Goal: Transaction & Acquisition: Purchase product/service

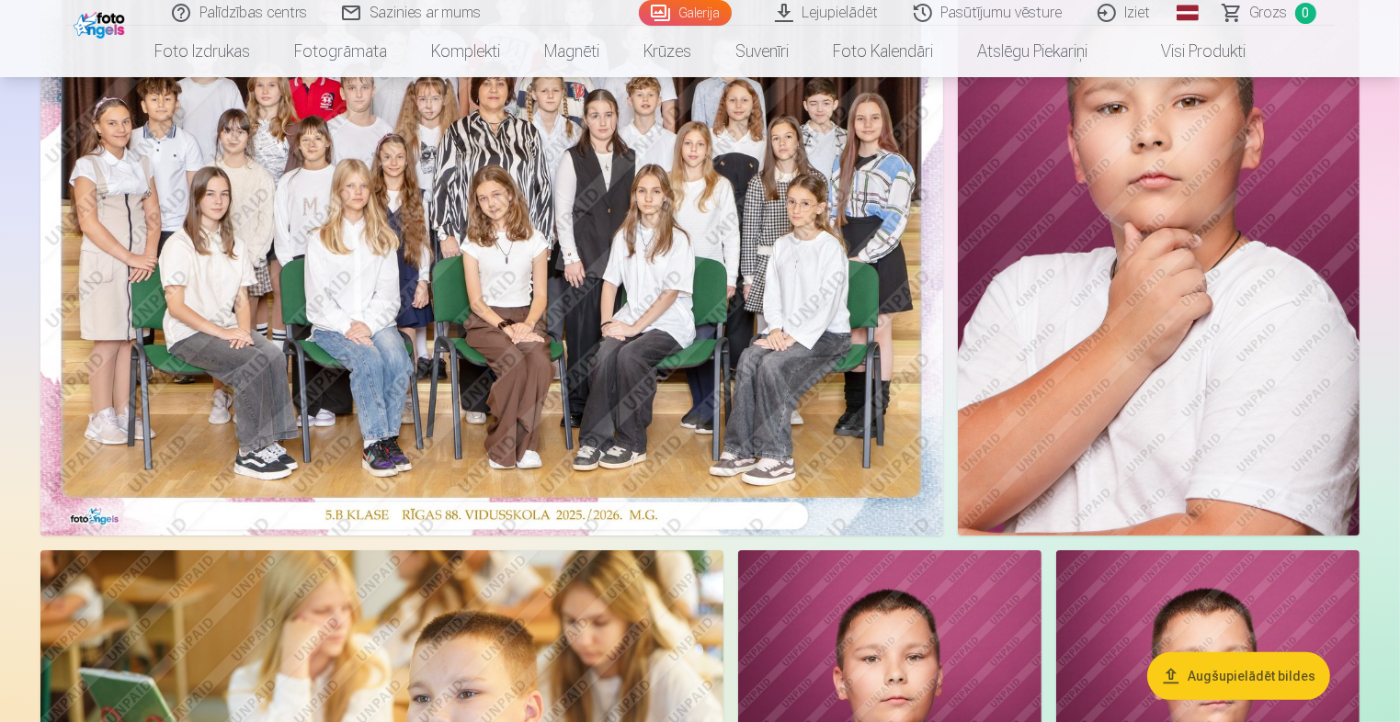
scroll to position [276, 0]
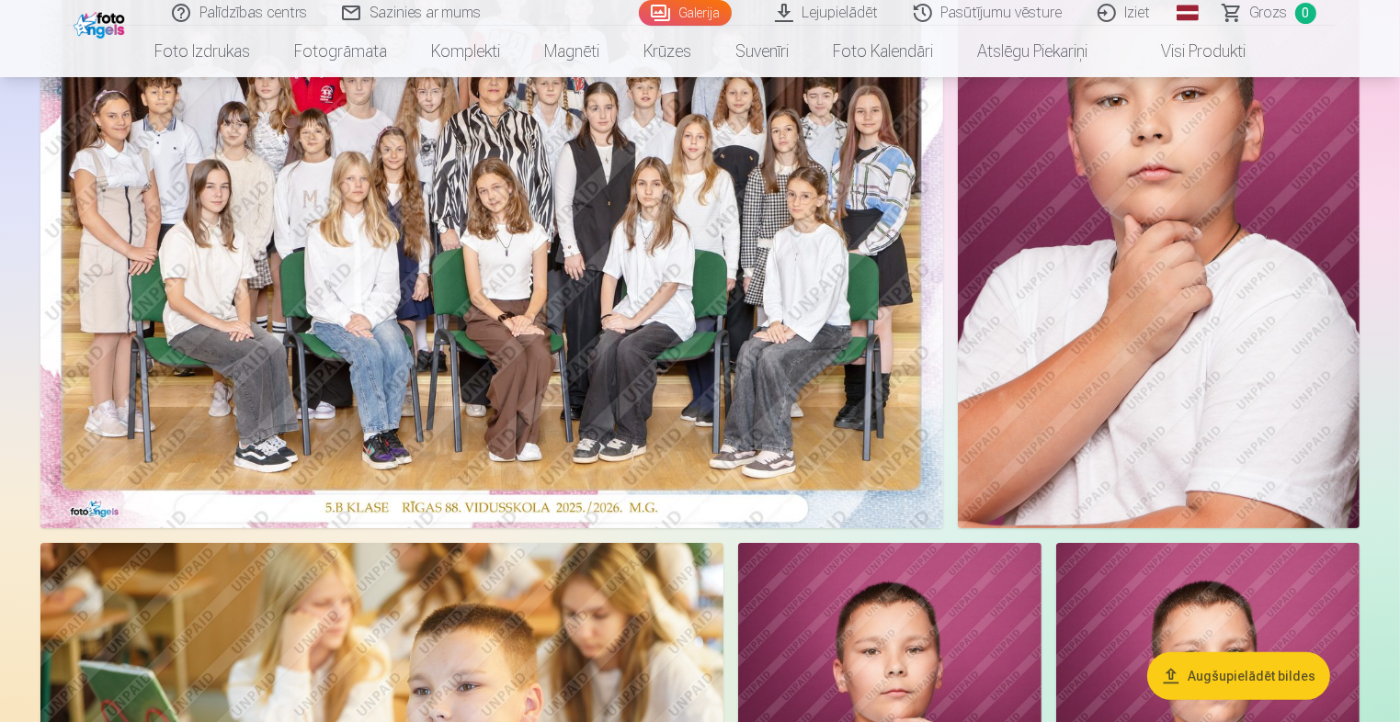
click at [610, 189] on img at bounding box center [491, 227] width 902 height 602
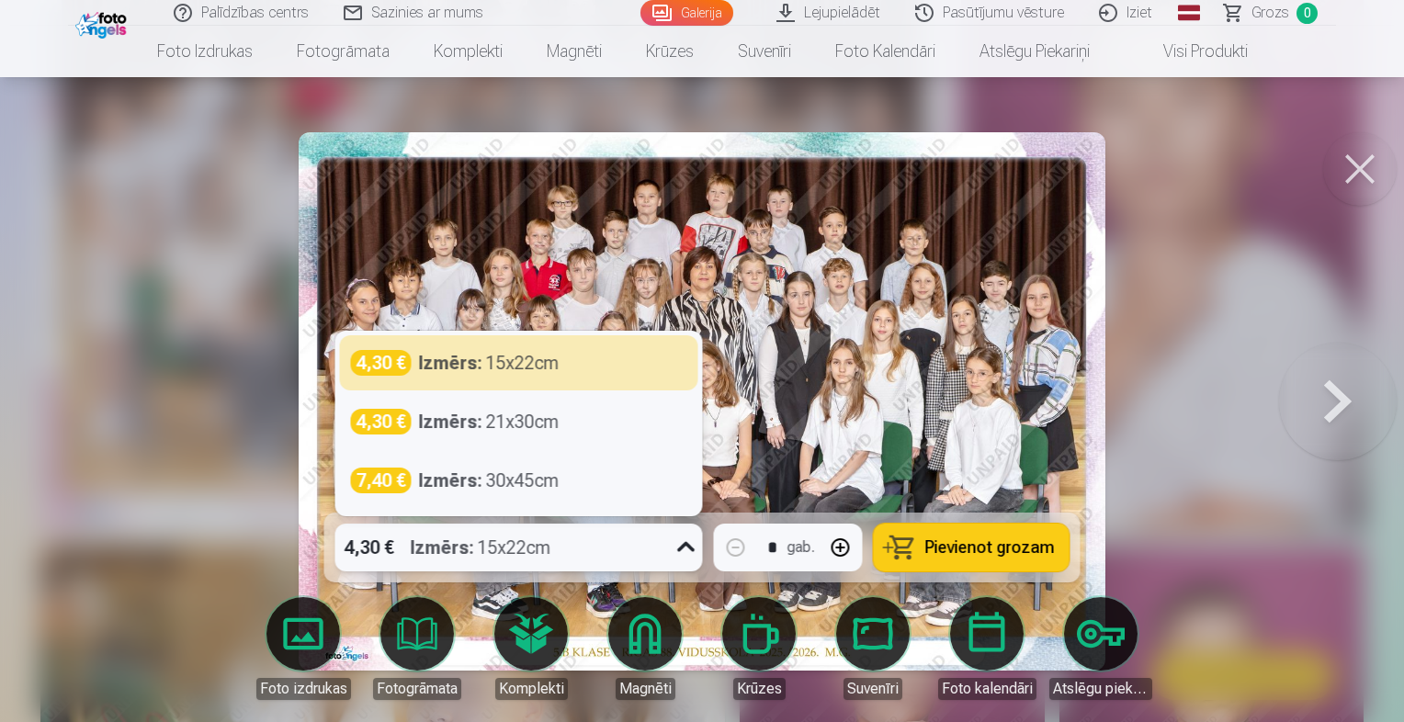
click at [606, 558] on div "4,30 € Izmērs : 15x22cm" at bounding box center [501, 548] width 333 height 48
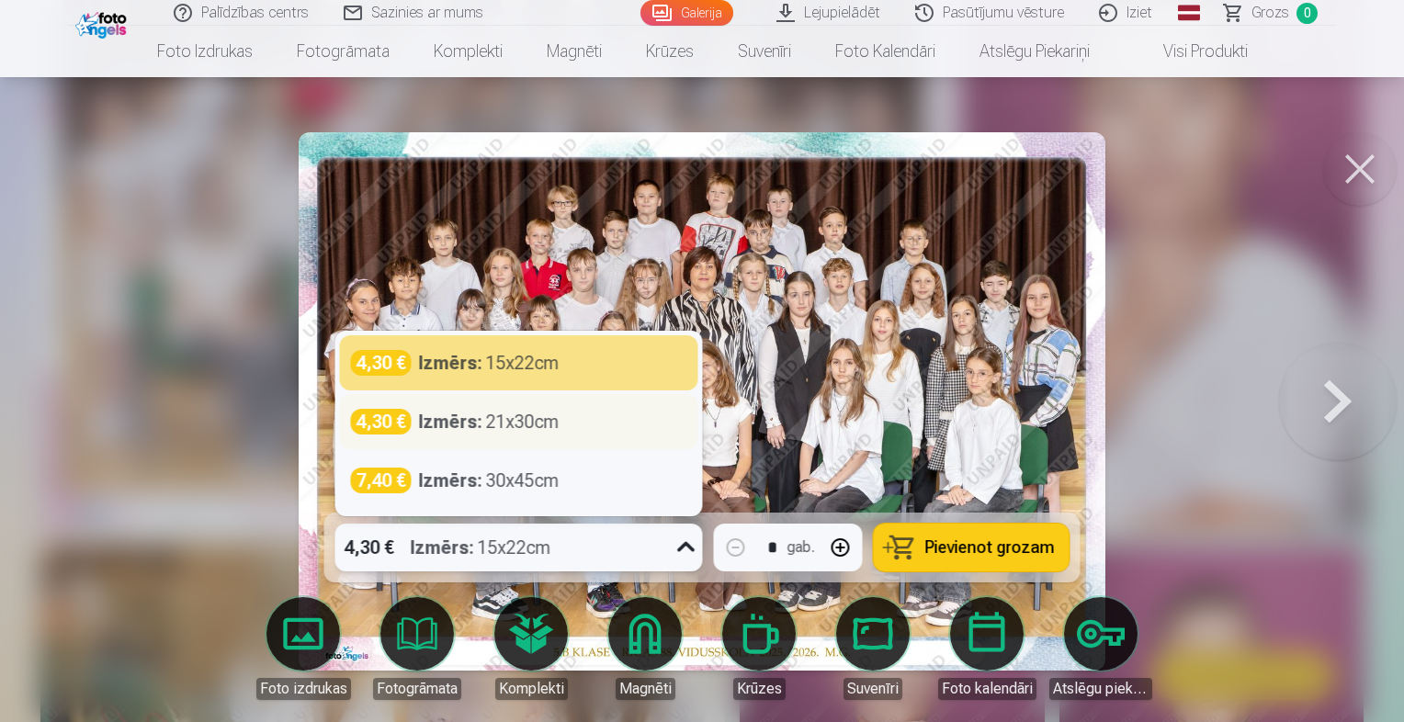
click at [546, 419] on div "Izmērs : 21x30cm" at bounding box center [489, 422] width 141 height 26
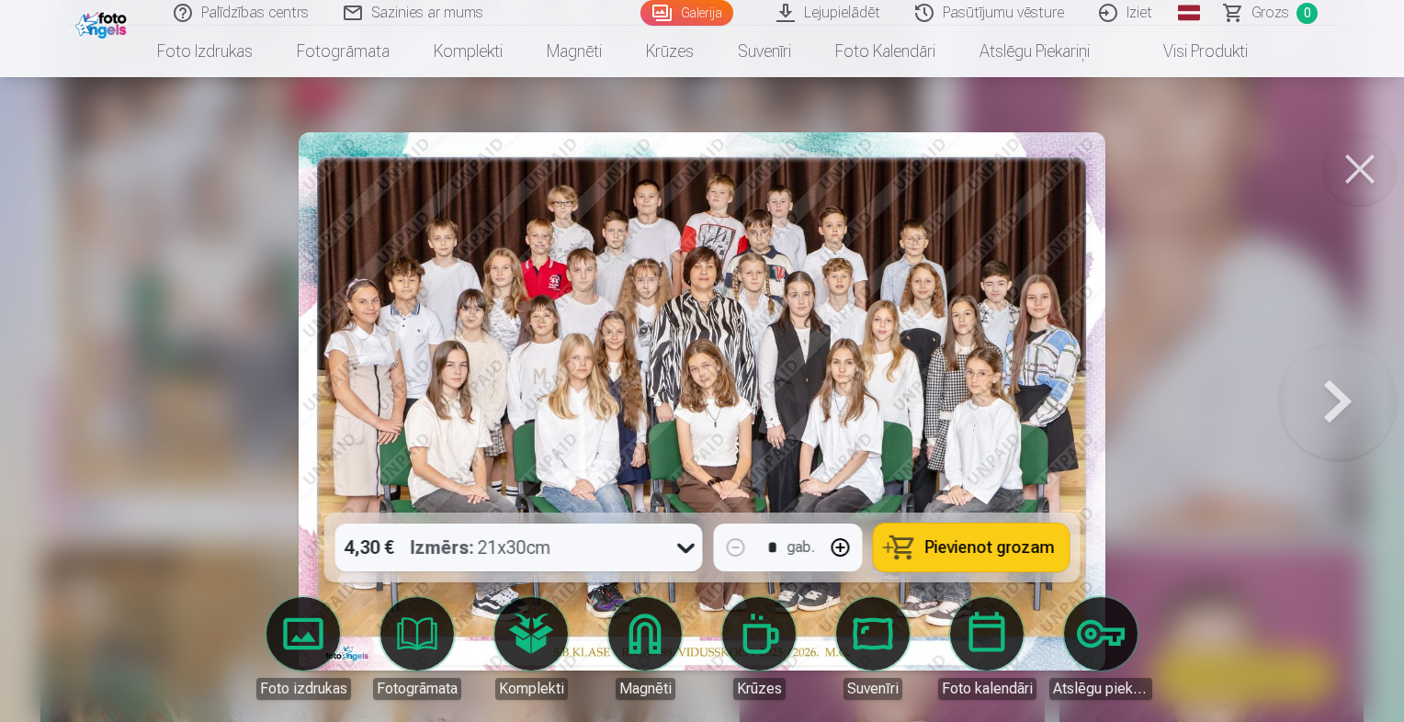
click at [964, 540] on span "Pievienot grozam" at bounding box center [990, 547] width 130 height 17
click at [1316, 405] on button at bounding box center [1338, 402] width 118 height 186
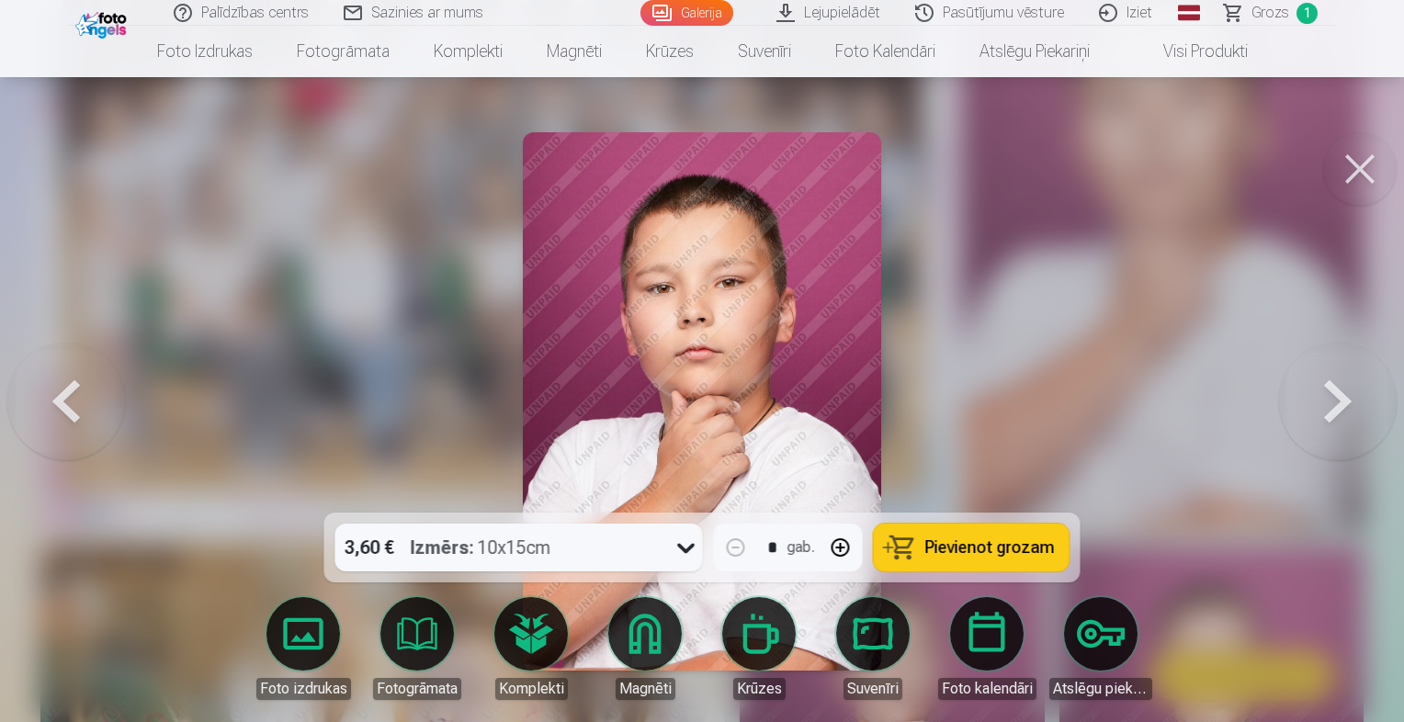
click at [1338, 408] on button at bounding box center [1338, 402] width 118 height 186
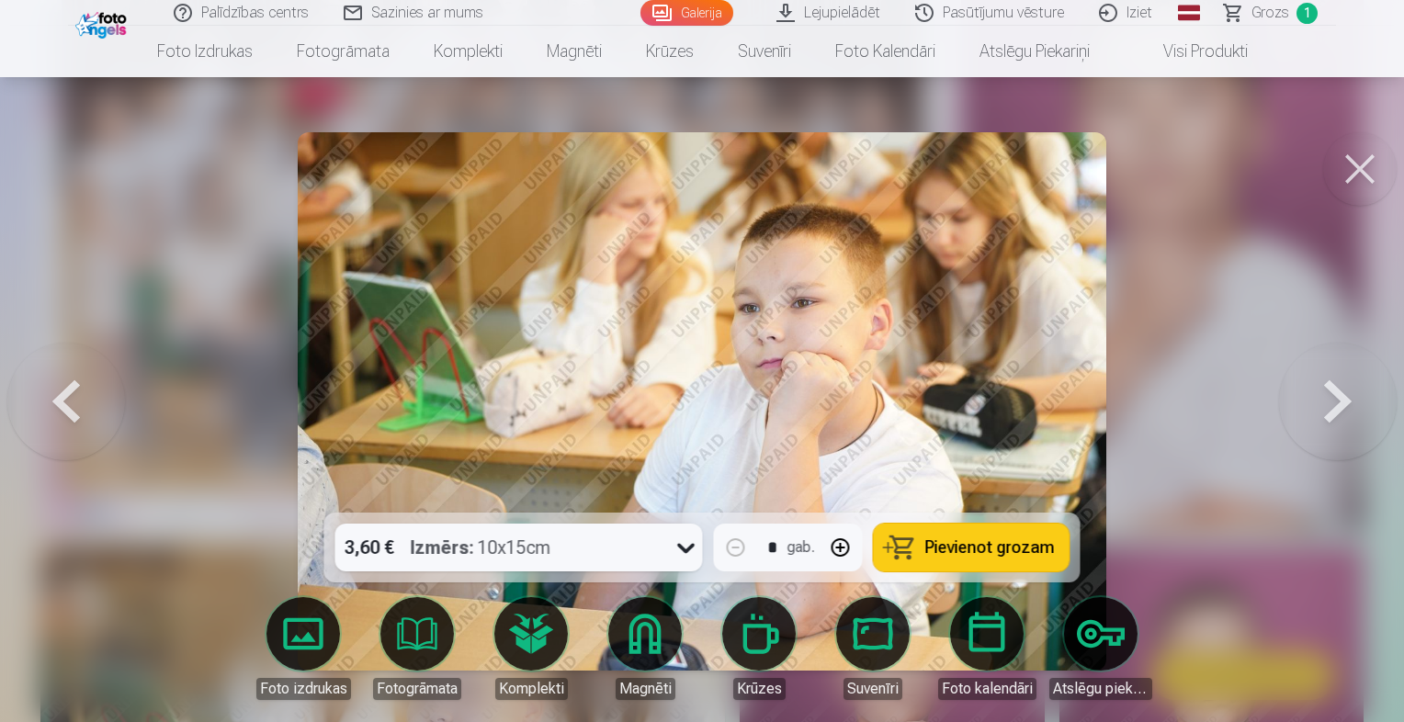
click at [1338, 408] on button at bounding box center [1338, 402] width 118 height 186
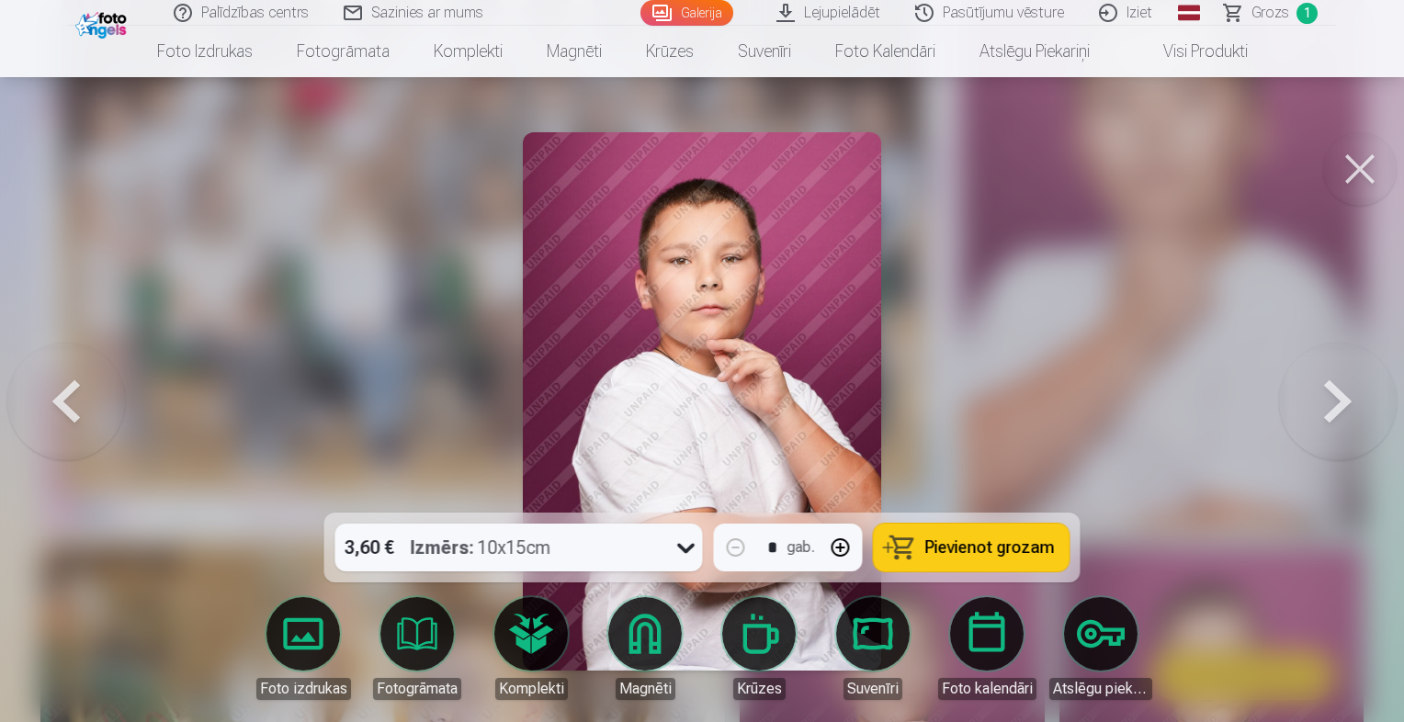
click at [1338, 408] on button at bounding box center [1338, 402] width 118 height 186
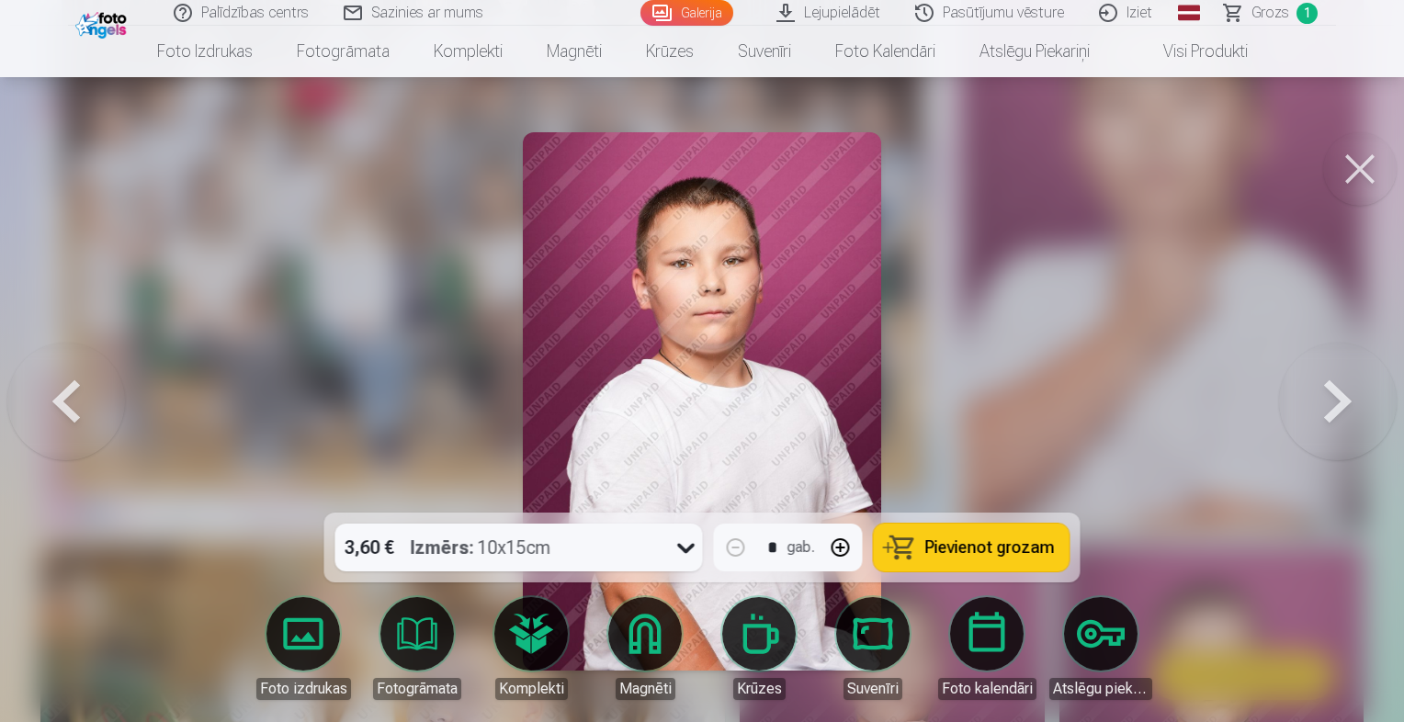
click at [1338, 408] on button at bounding box center [1338, 402] width 118 height 186
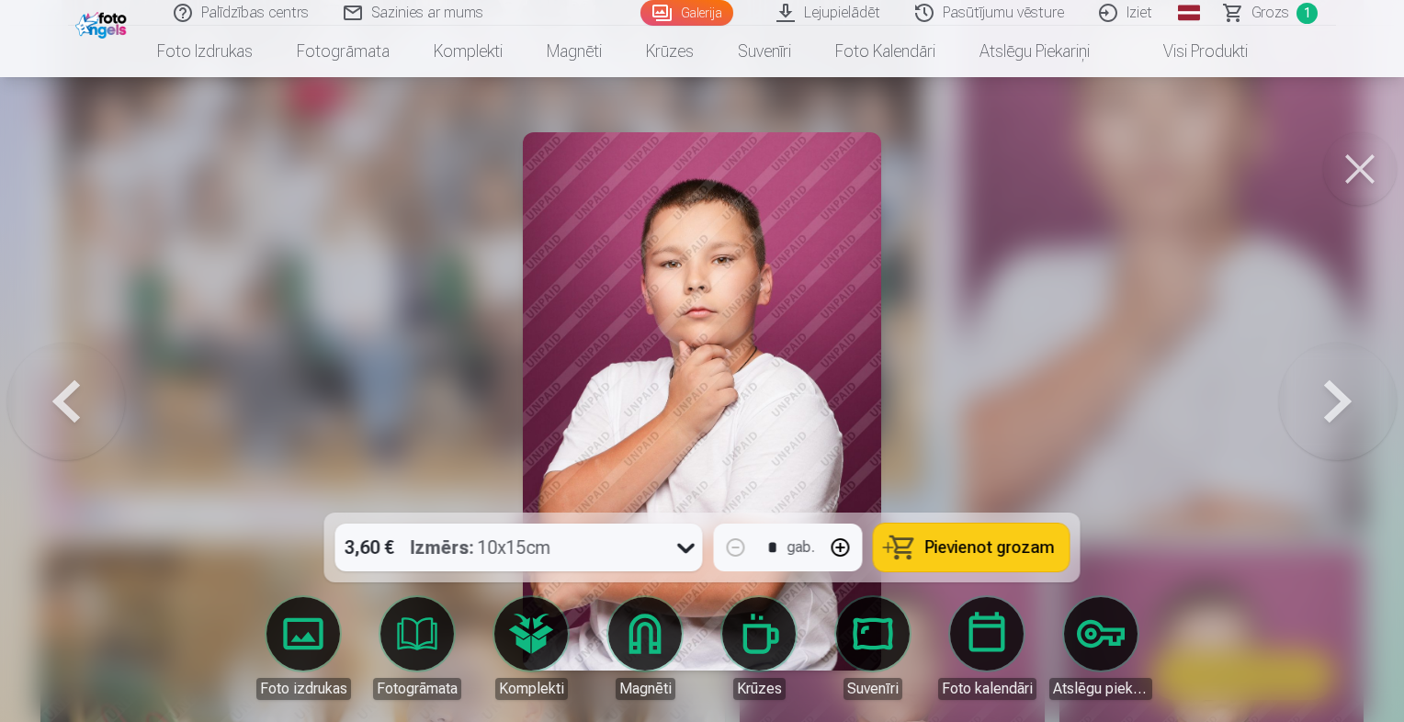
click at [1338, 408] on button at bounding box center [1338, 402] width 118 height 186
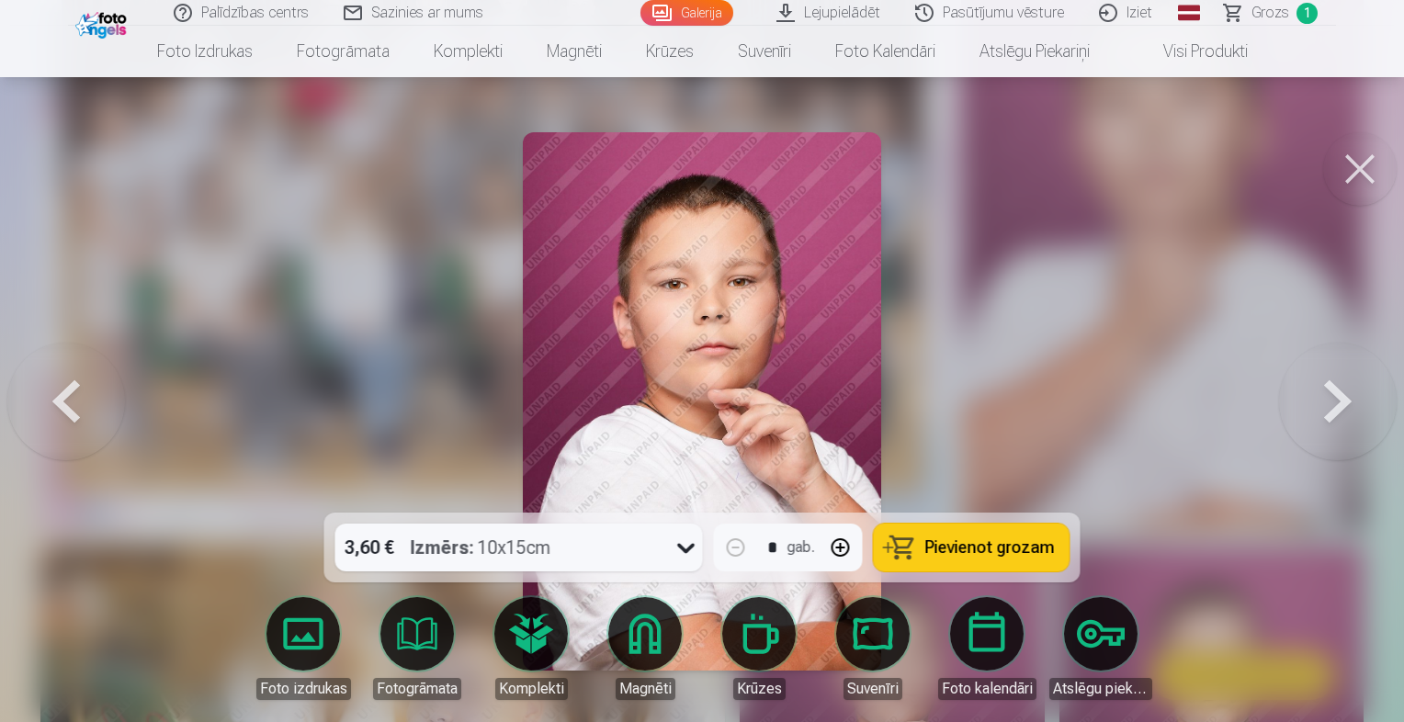
click at [1338, 408] on button at bounding box center [1338, 402] width 118 height 186
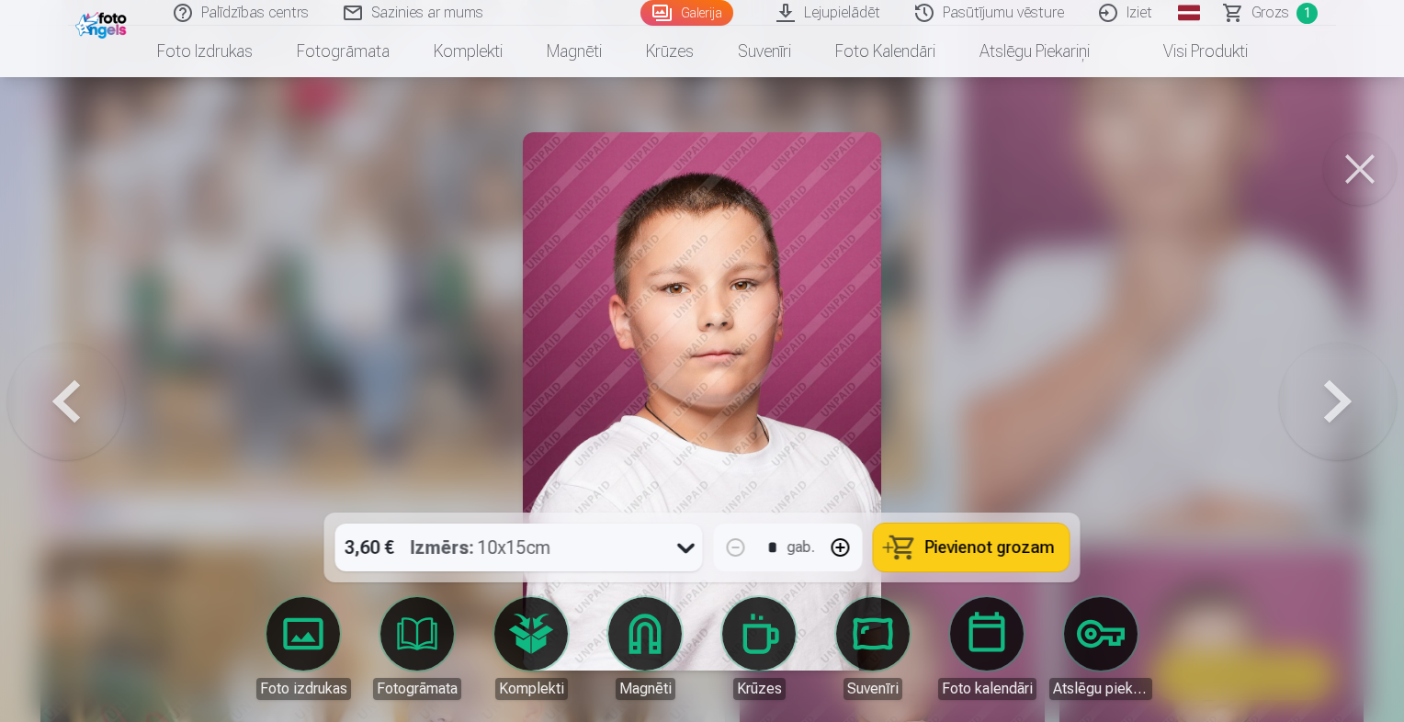
click at [1338, 408] on button at bounding box center [1338, 402] width 118 height 186
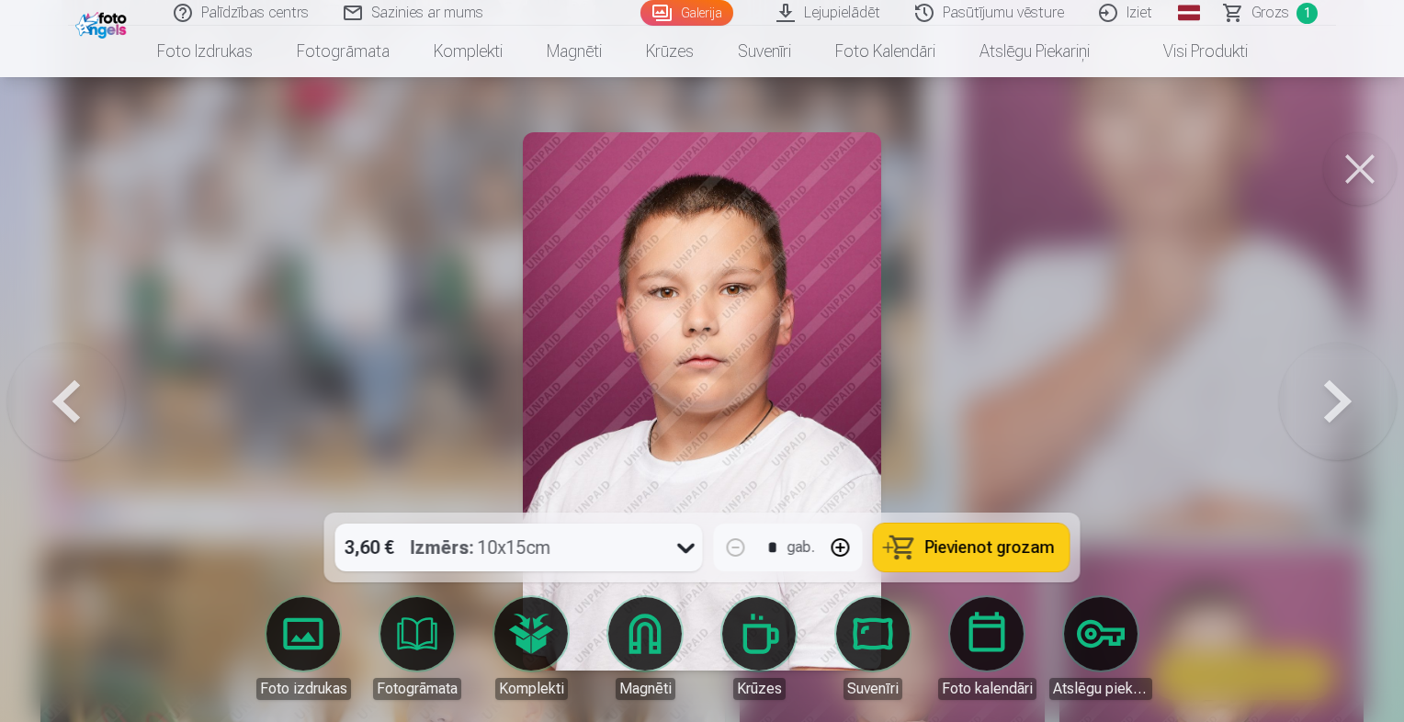
click at [1338, 408] on button at bounding box center [1338, 402] width 118 height 186
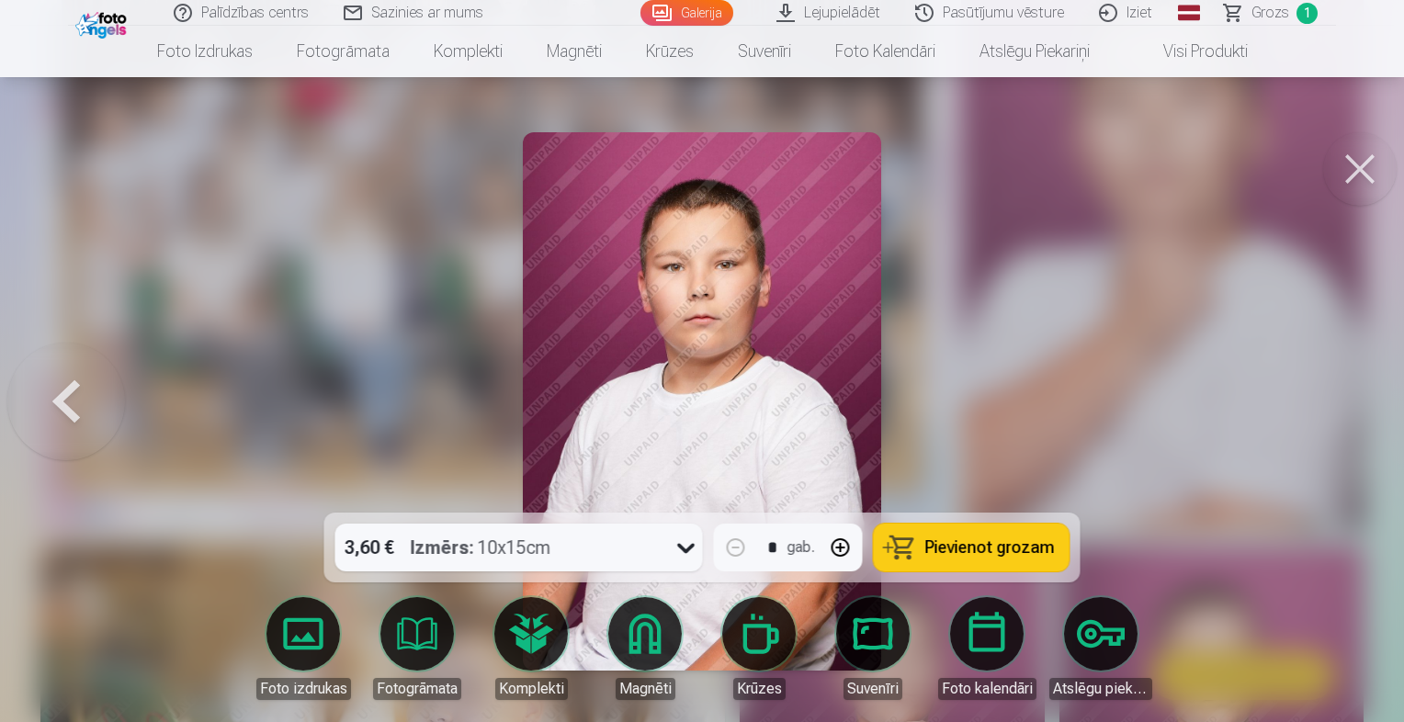
click at [1338, 408] on div at bounding box center [702, 361] width 1404 height 722
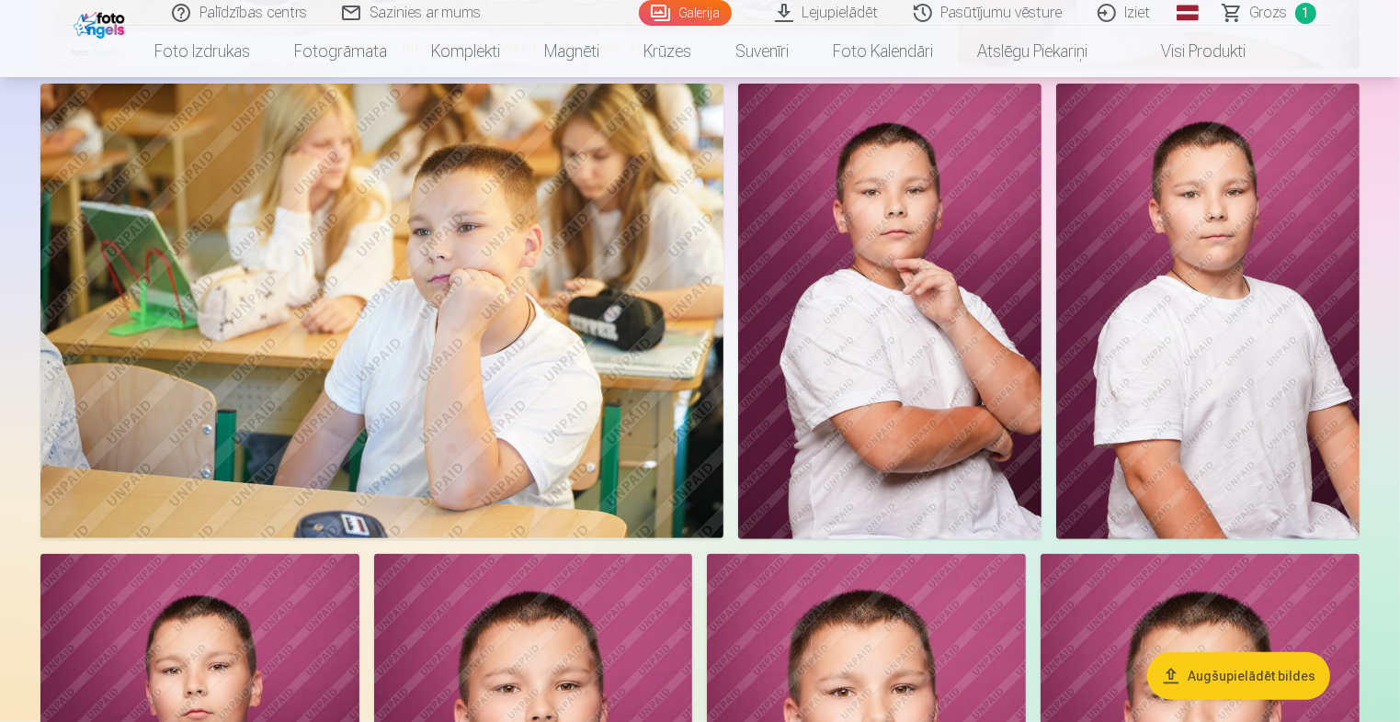
scroll to position [735, 0]
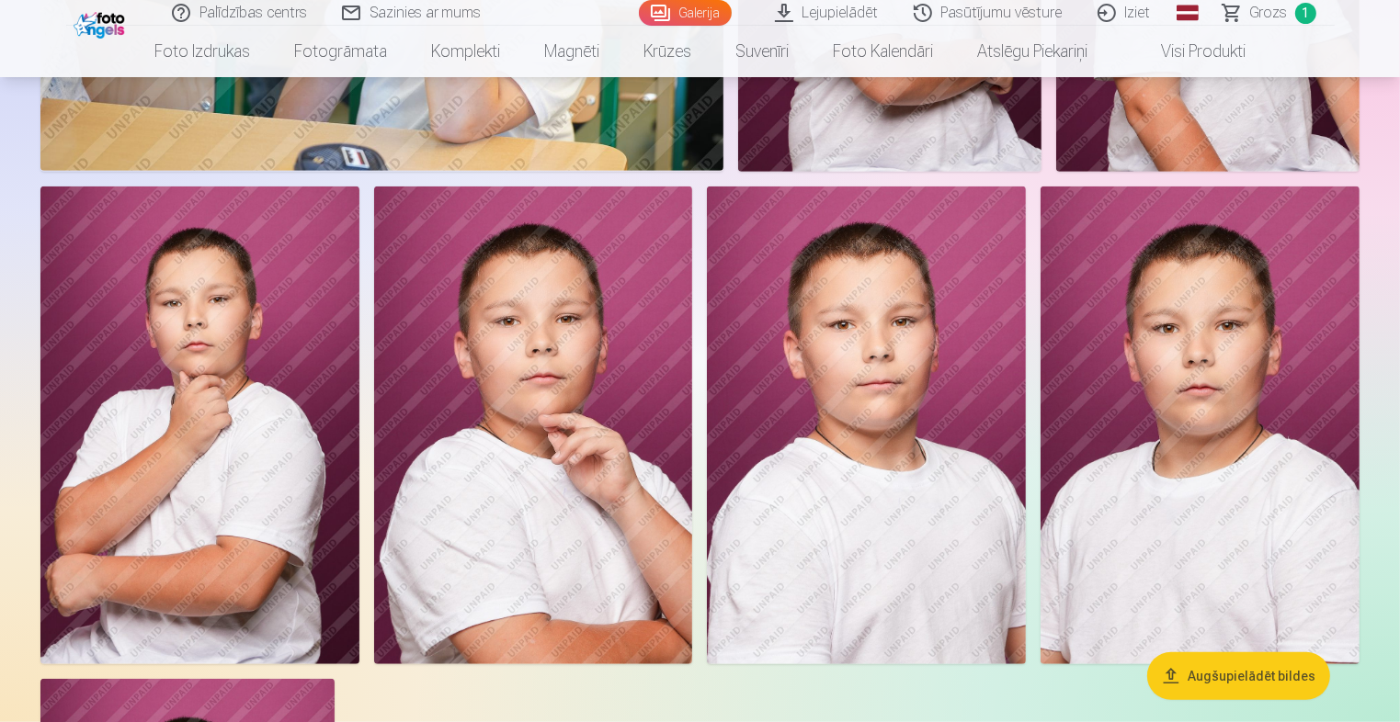
click at [571, 403] on img at bounding box center [533, 426] width 319 height 478
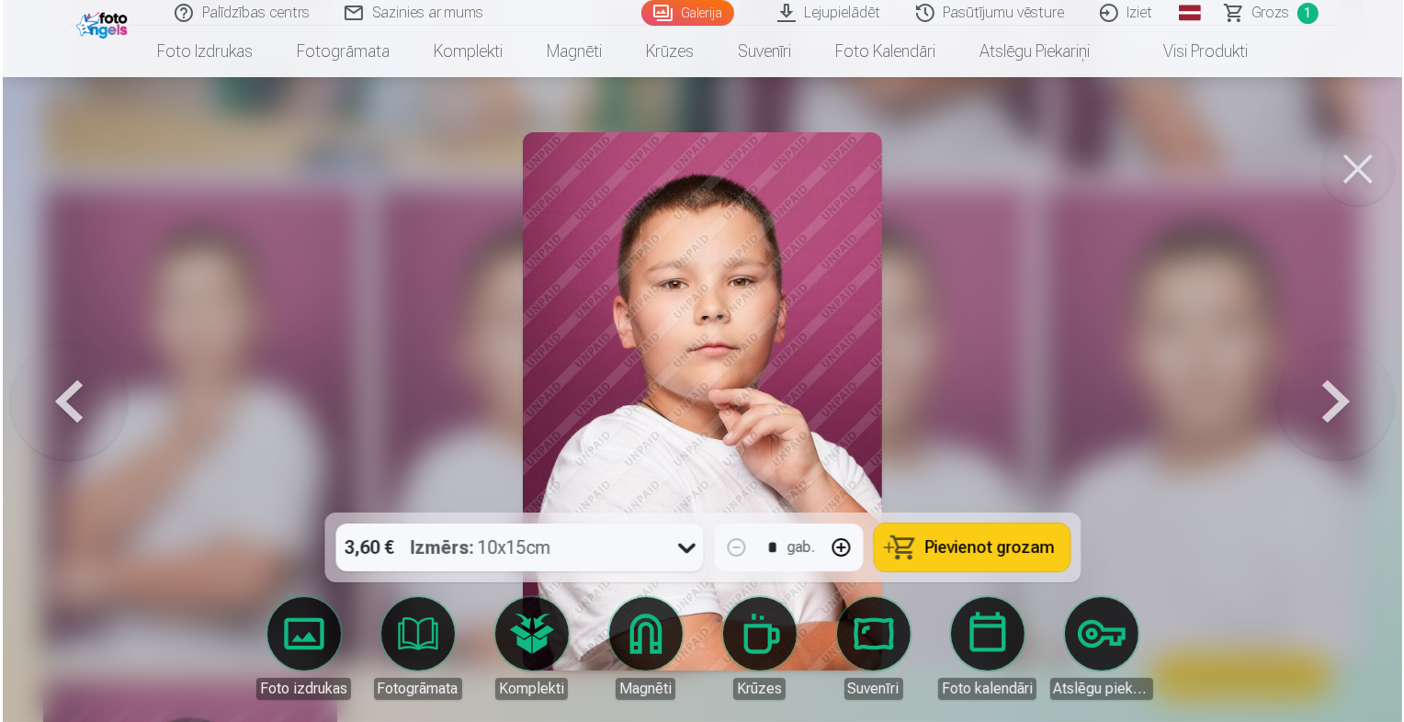
scroll to position [1105, 0]
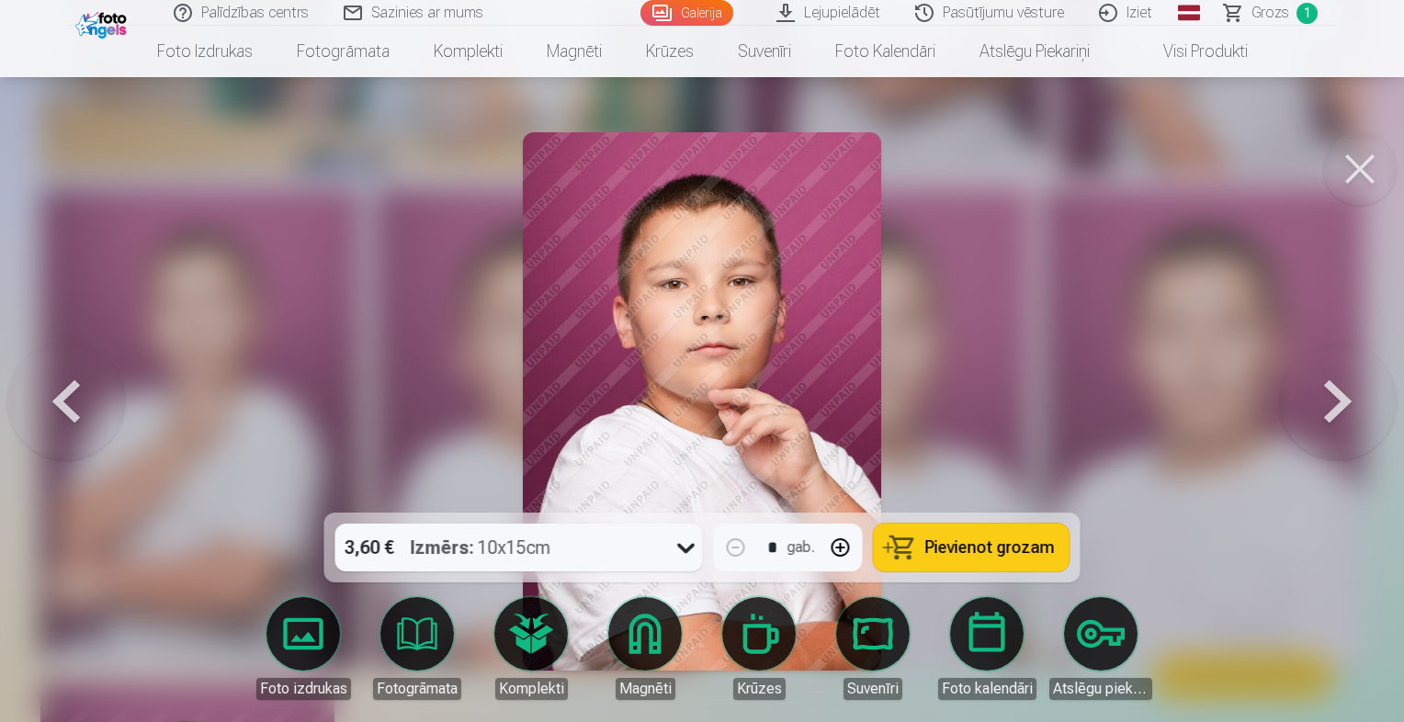
click at [983, 554] on span "Pievienot grozam" at bounding box center [990, 547] width 130 height 17
click at [1268, 11] on span "Grozs" at bounding box center [1271, 13] width 38 height 22
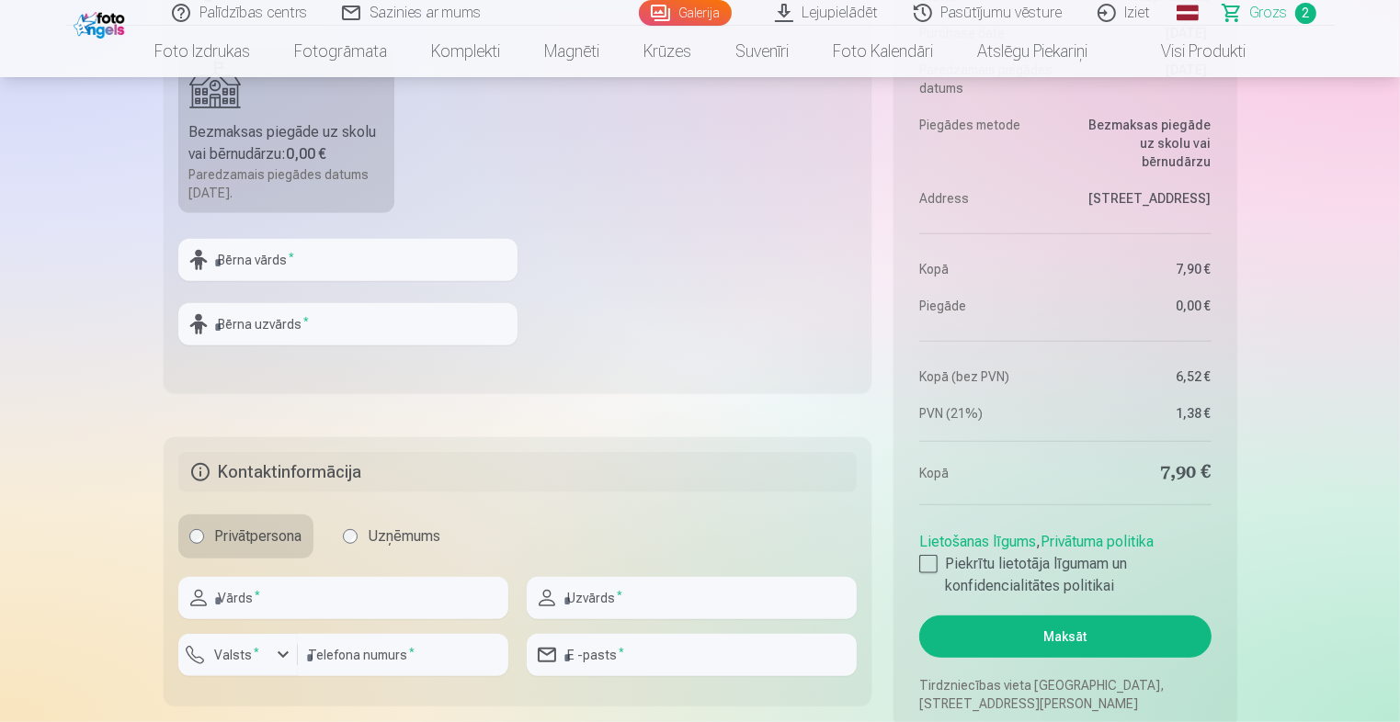
scroll to position [919, 0]
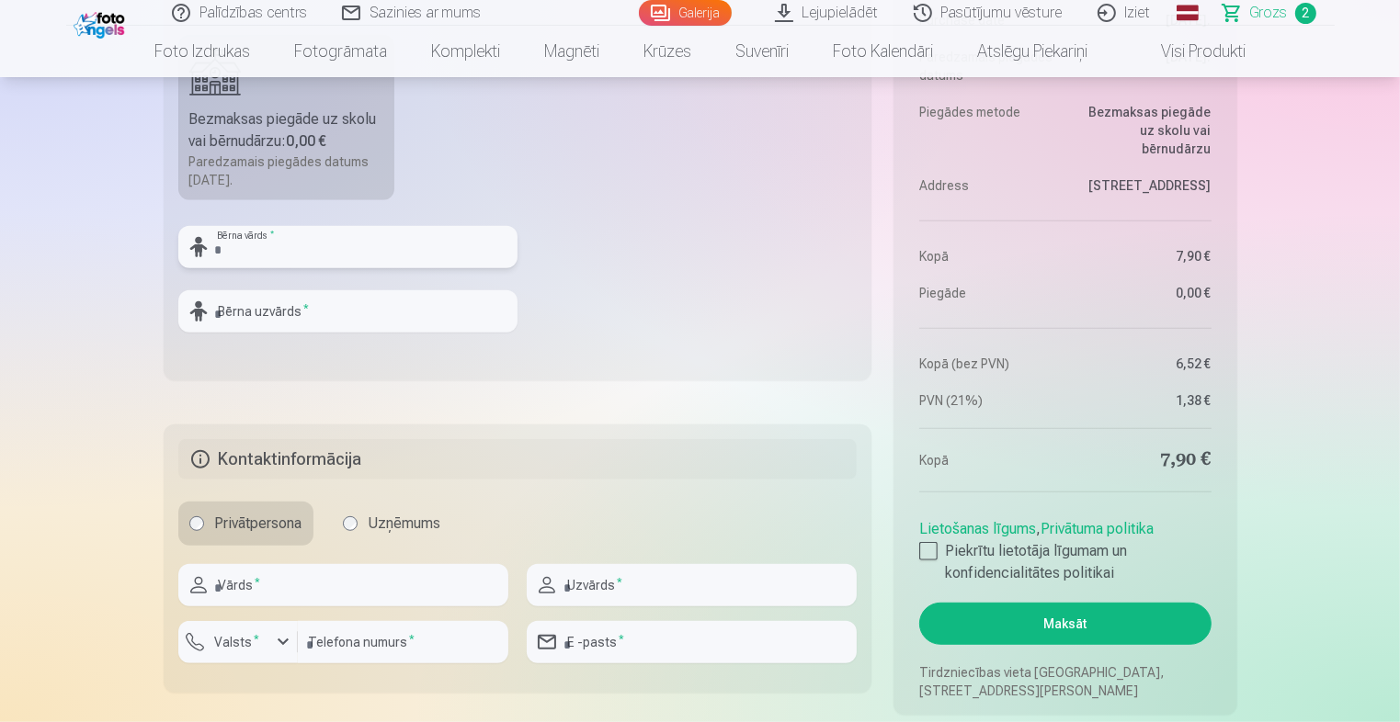
click at [321, 248] on input "text" at bounding box center [347, 247] width 339 height 42
type input "******"
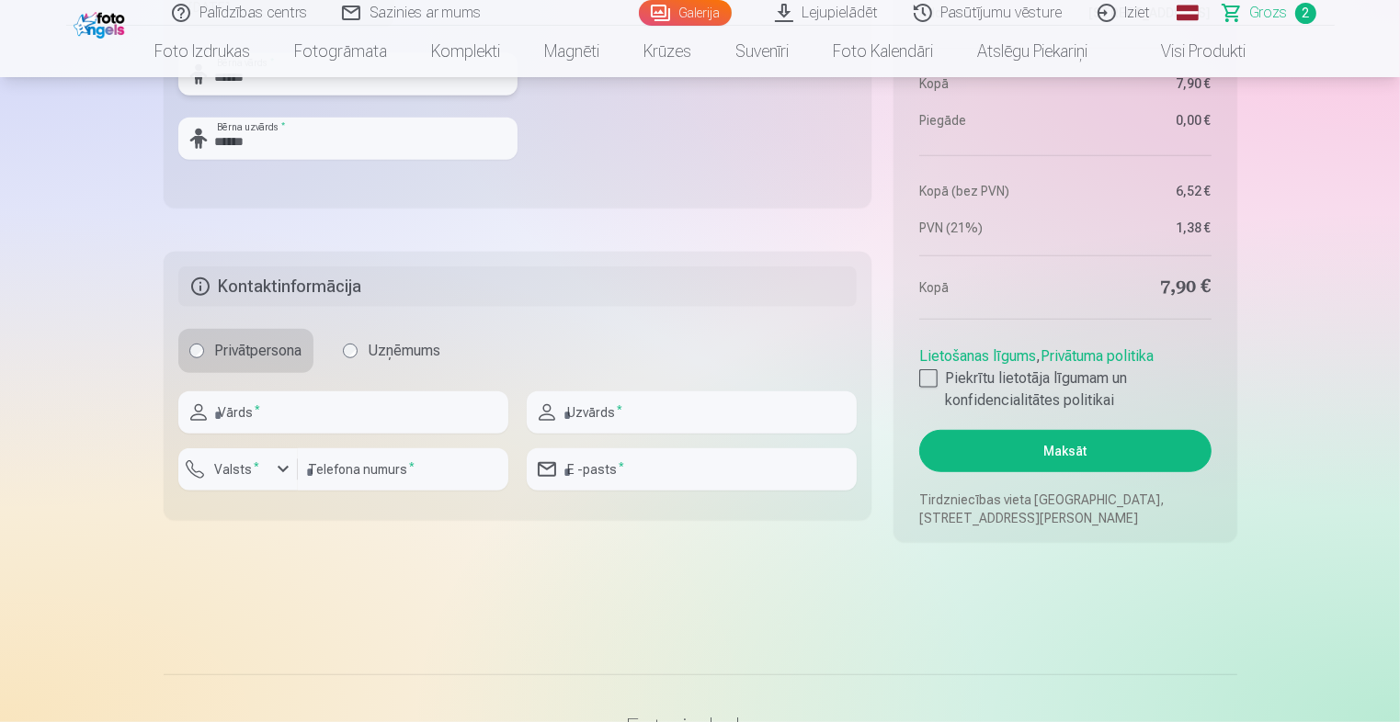
scroll to position [1103, 0]
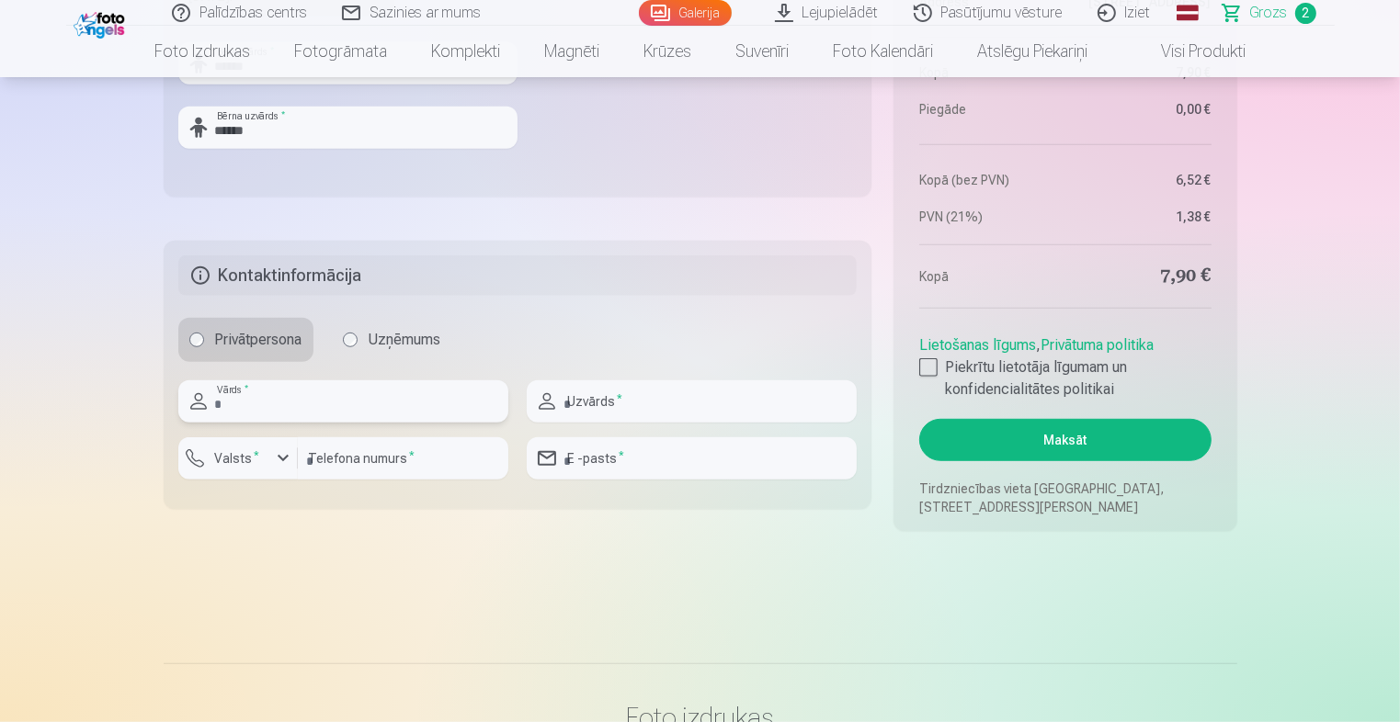
click at [296, 398] on input "text" at bounding box center [343, 401] width 330 height 42
type input "********"
type input "**********"
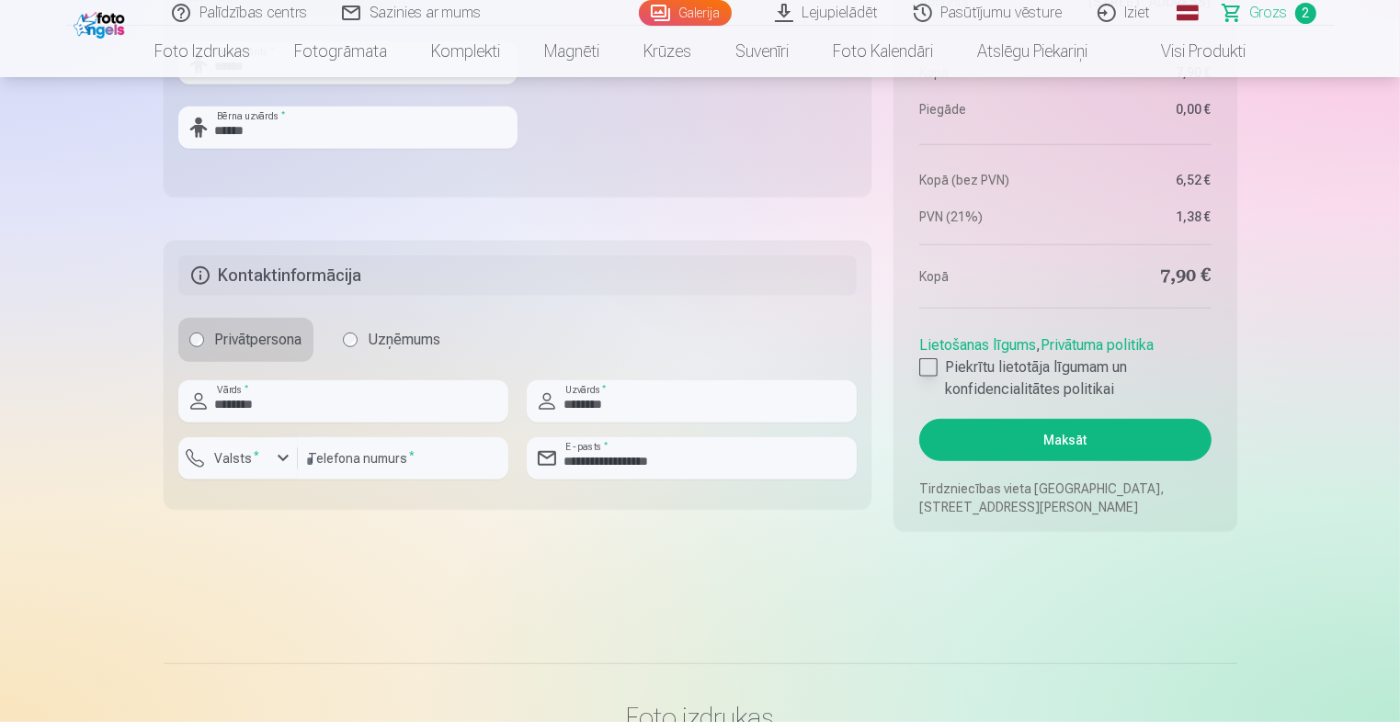
click at [926, 362] on div at bounding box center [928, 367] width 18 height 18
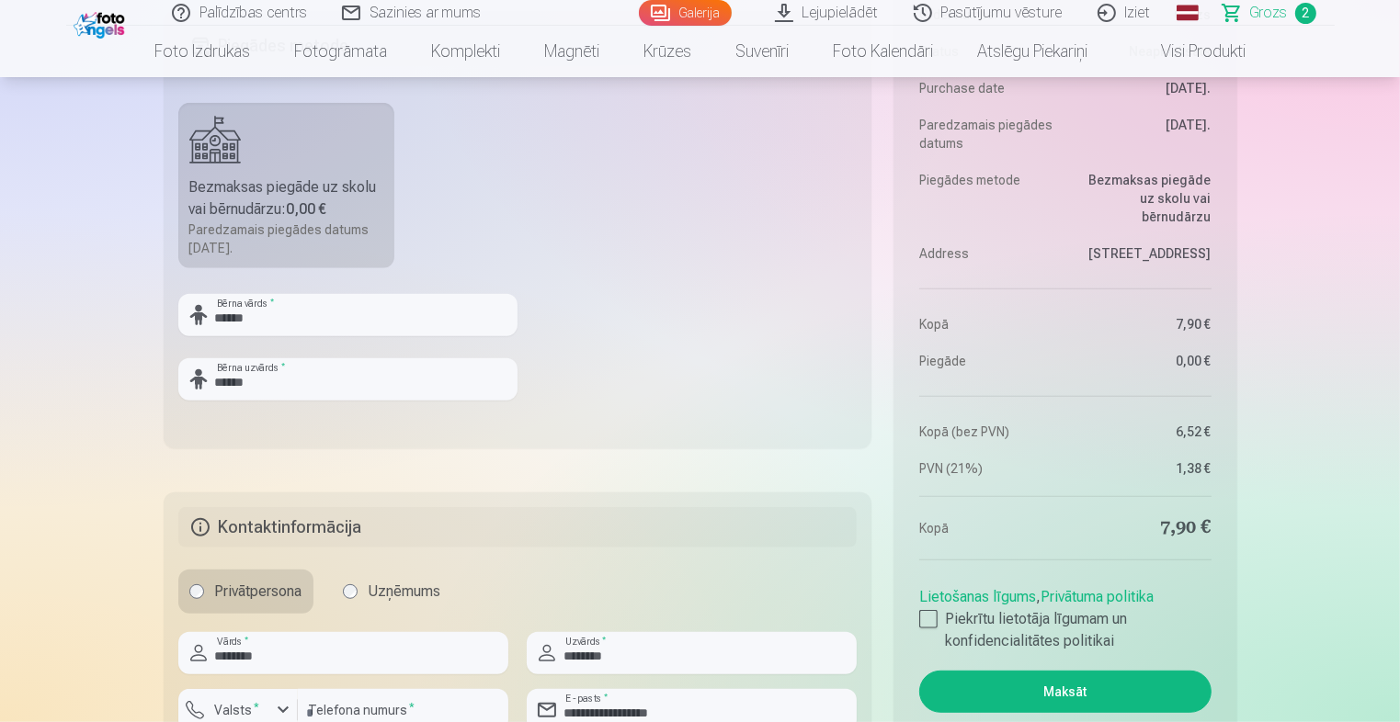
scroll to position [1011, 0]
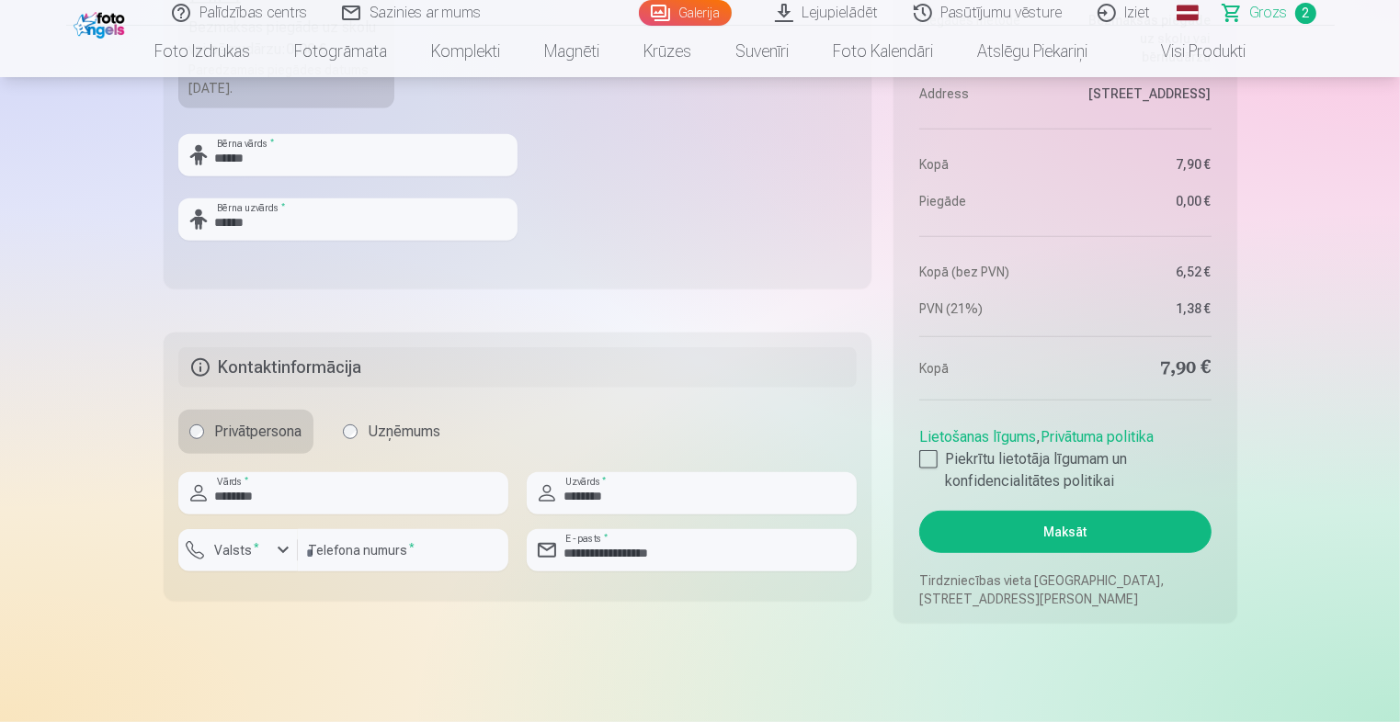
click at [1059, 538] on button "Maksāt" at bounding box center [1064, 532] width 291 height 42
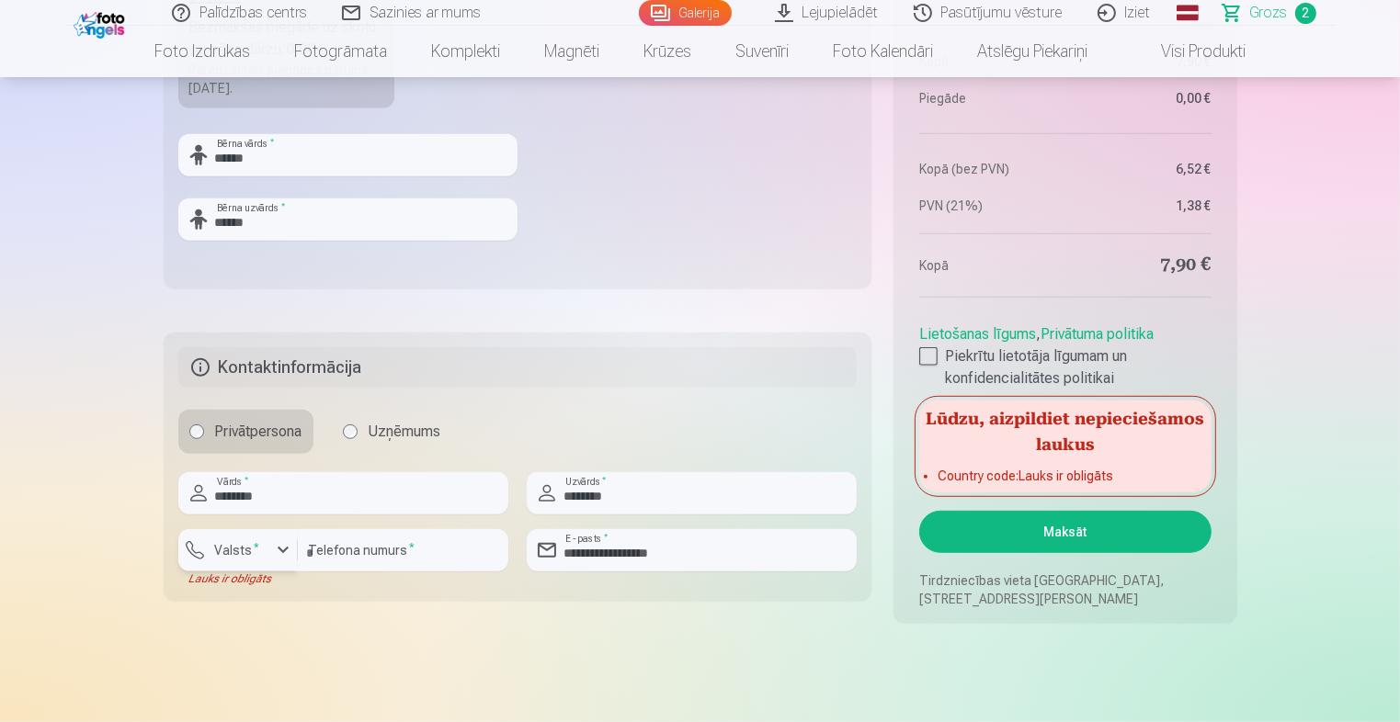
click at [281, 545] on div "button" at bounding box center [283, 550] width 22 height 22
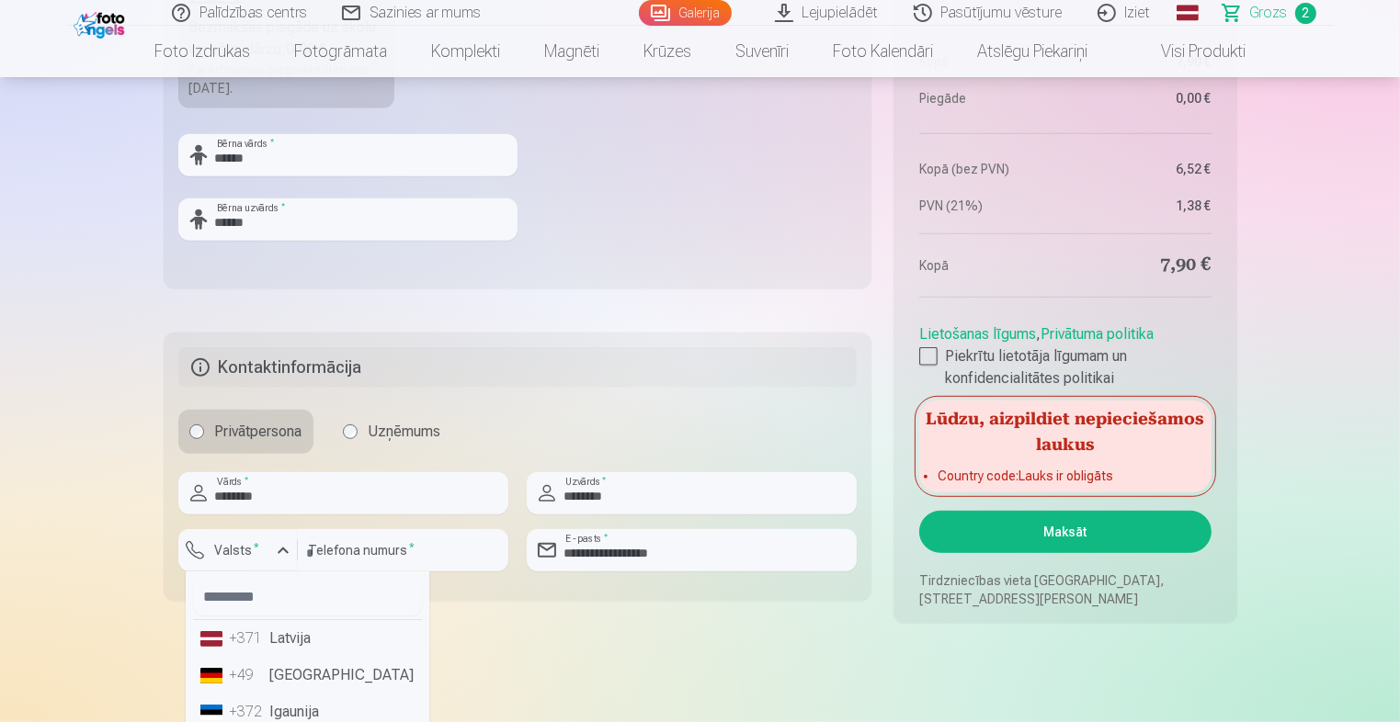
click at [303, 645] on li "+371 Latvija" at bounding box center [307, 638] width 229 height 37
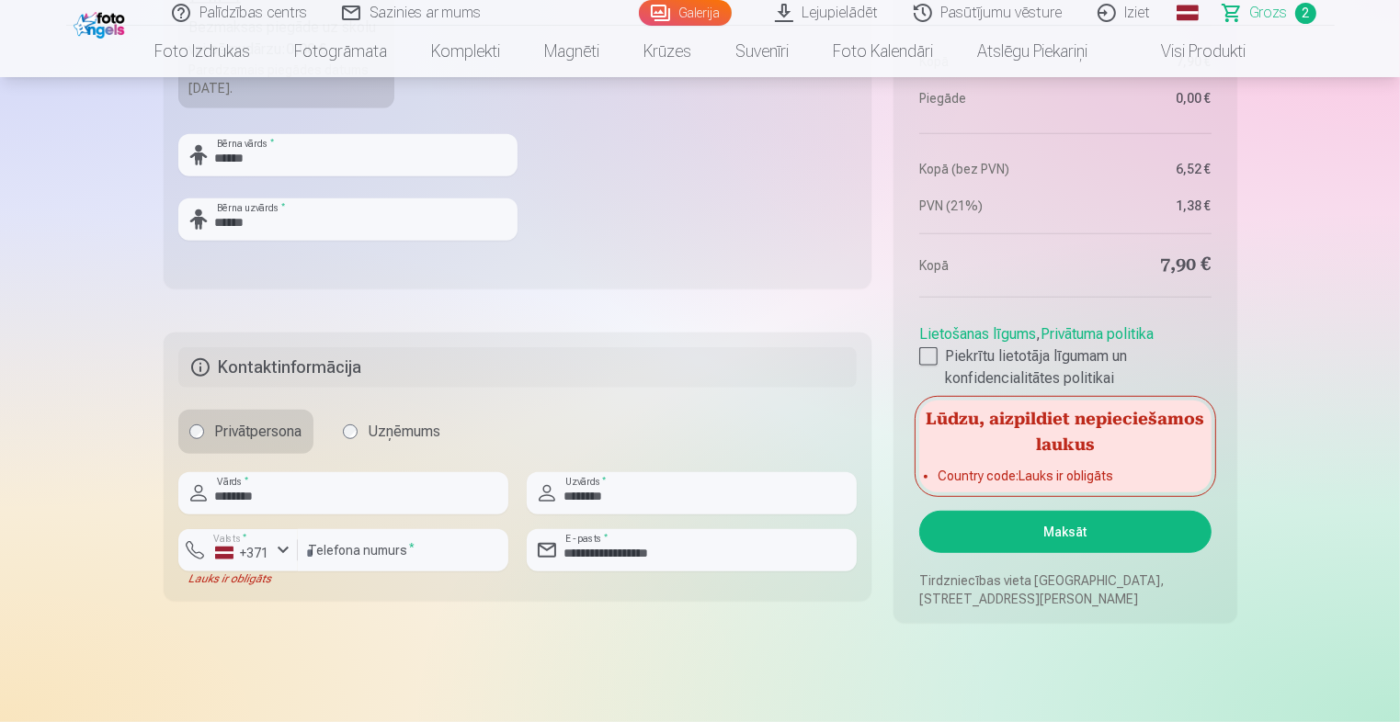
click at [996, 526] on button "Maksāt" at bounding box center [1064, 532] width 291 height 42
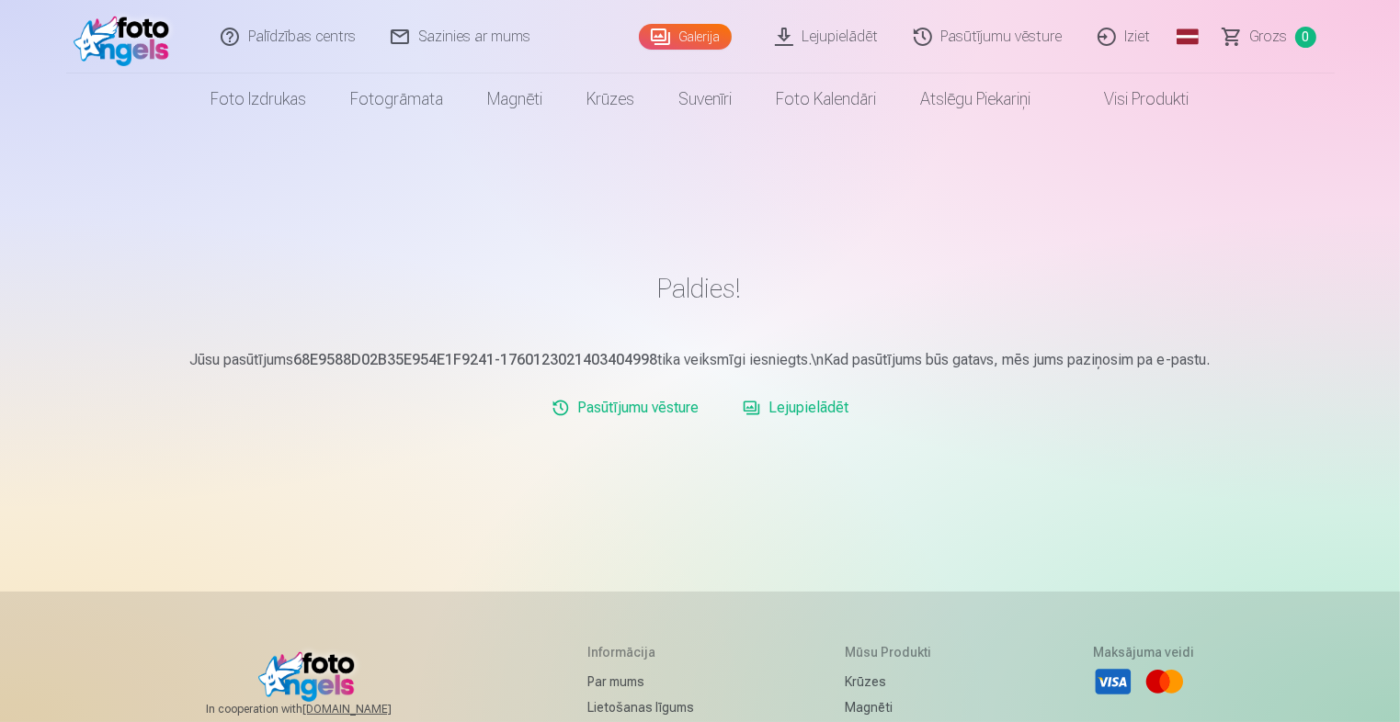
click at [698, 42] on link "Galerija" at bounding box center [685, 37] width 93 height 26
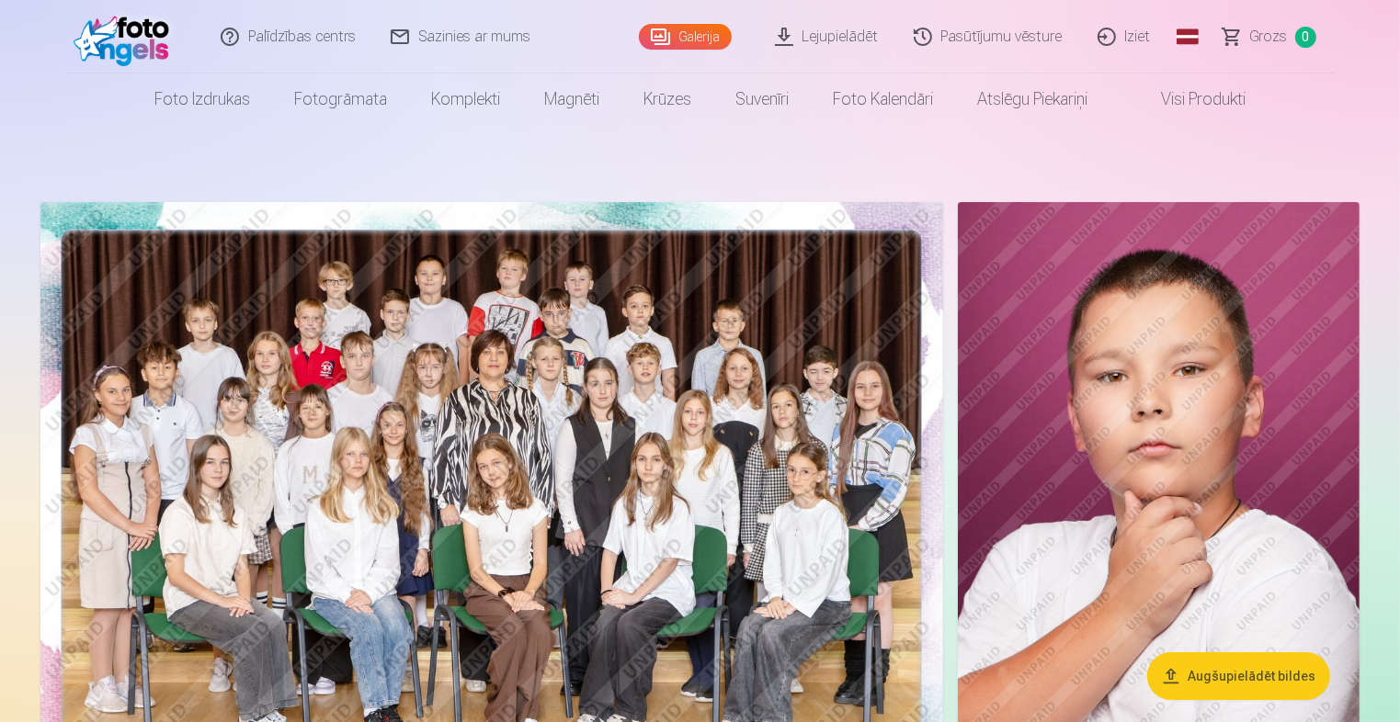
click at [637, 454] on img at bounding box center [491, 503] width 902 height 602
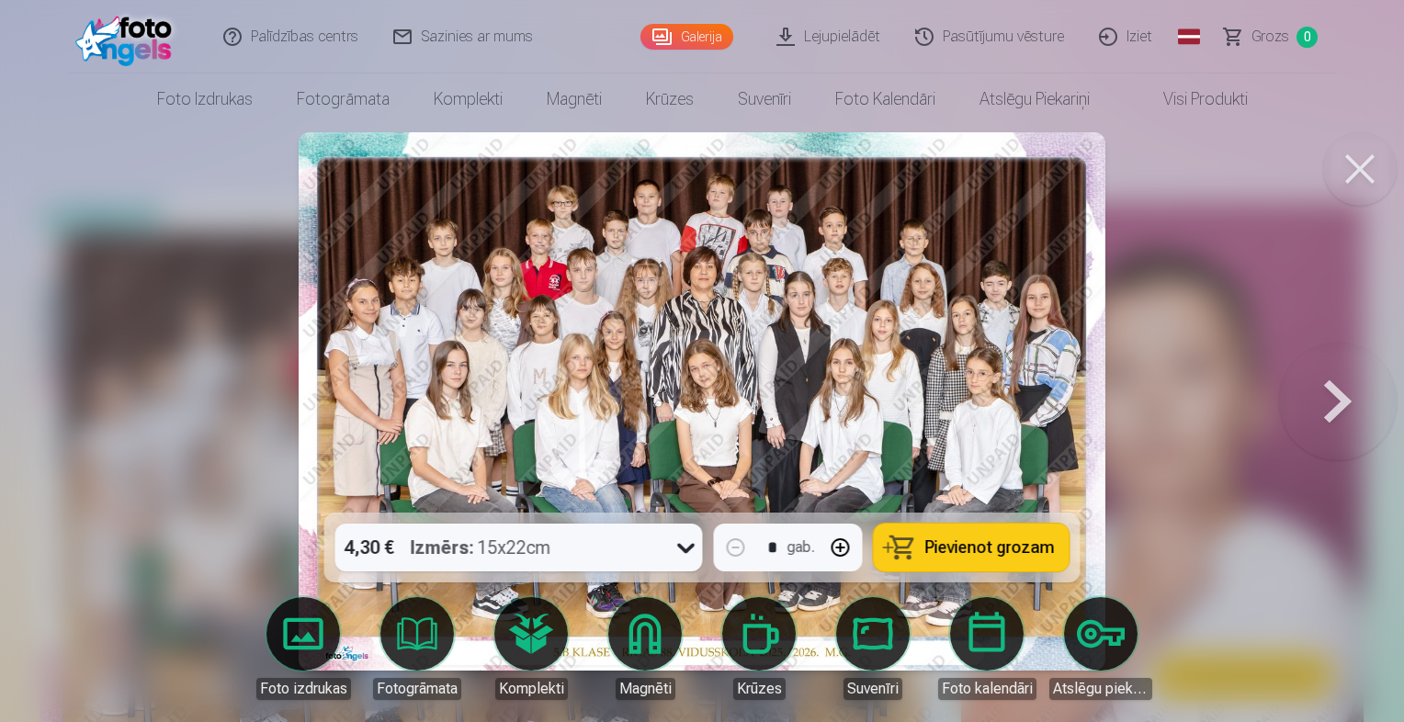
click at [1140, 33] on link "Iziet" at bounding box center [1126, 37] width 88 height 74
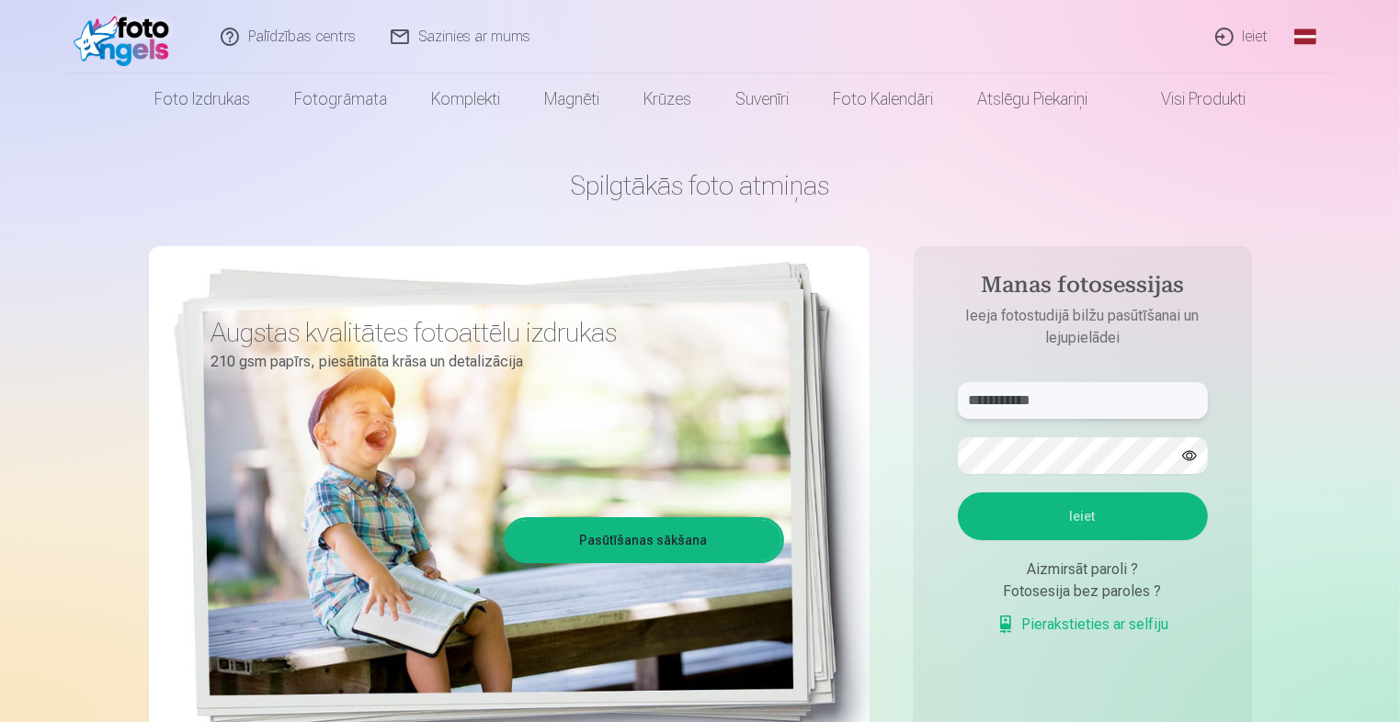
click at [1087, 409] on input "**********" at bounding box center [1083, 400] width 250 height 37
type input "*"
click at [1106, 623] on link "Pierakstieties ar selfiju" at bounding box center [1082, 625] width 173 height 22
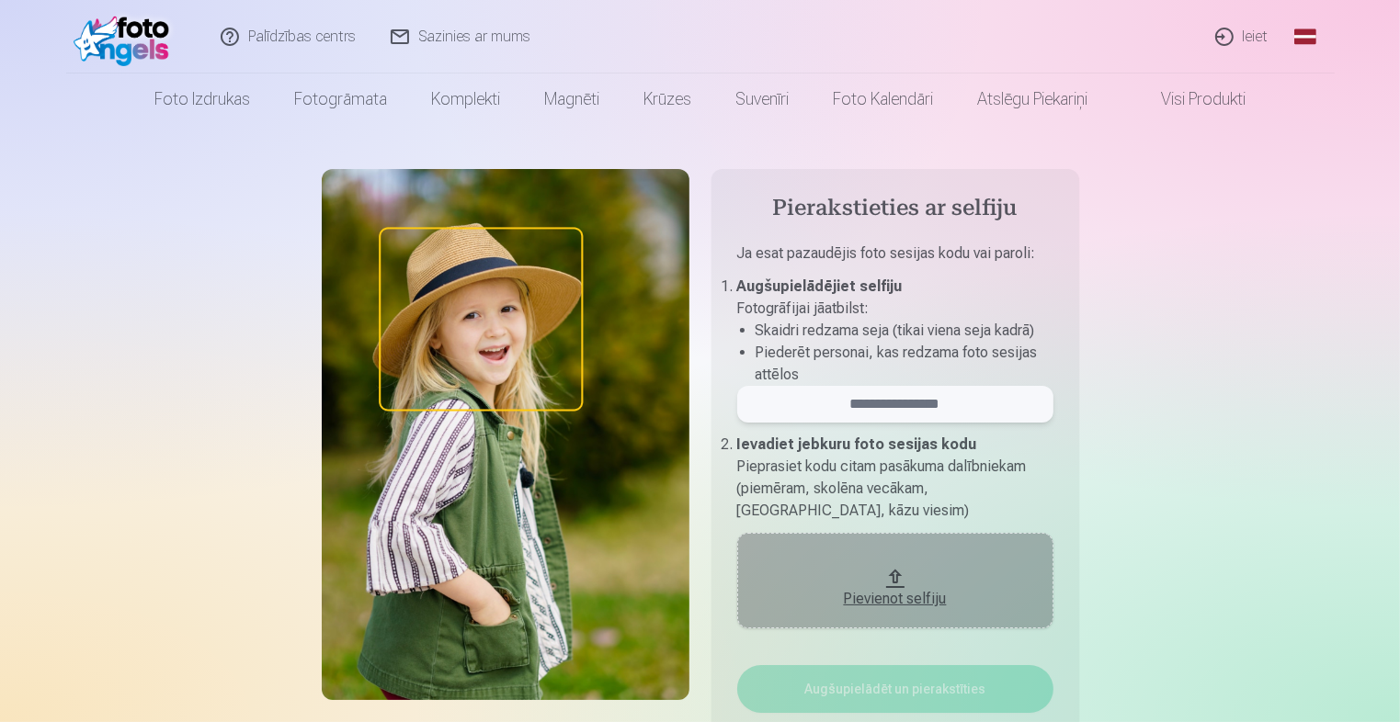
click at [872, 397] on input "email" at bounding box center [895, 404] width 316 height 37
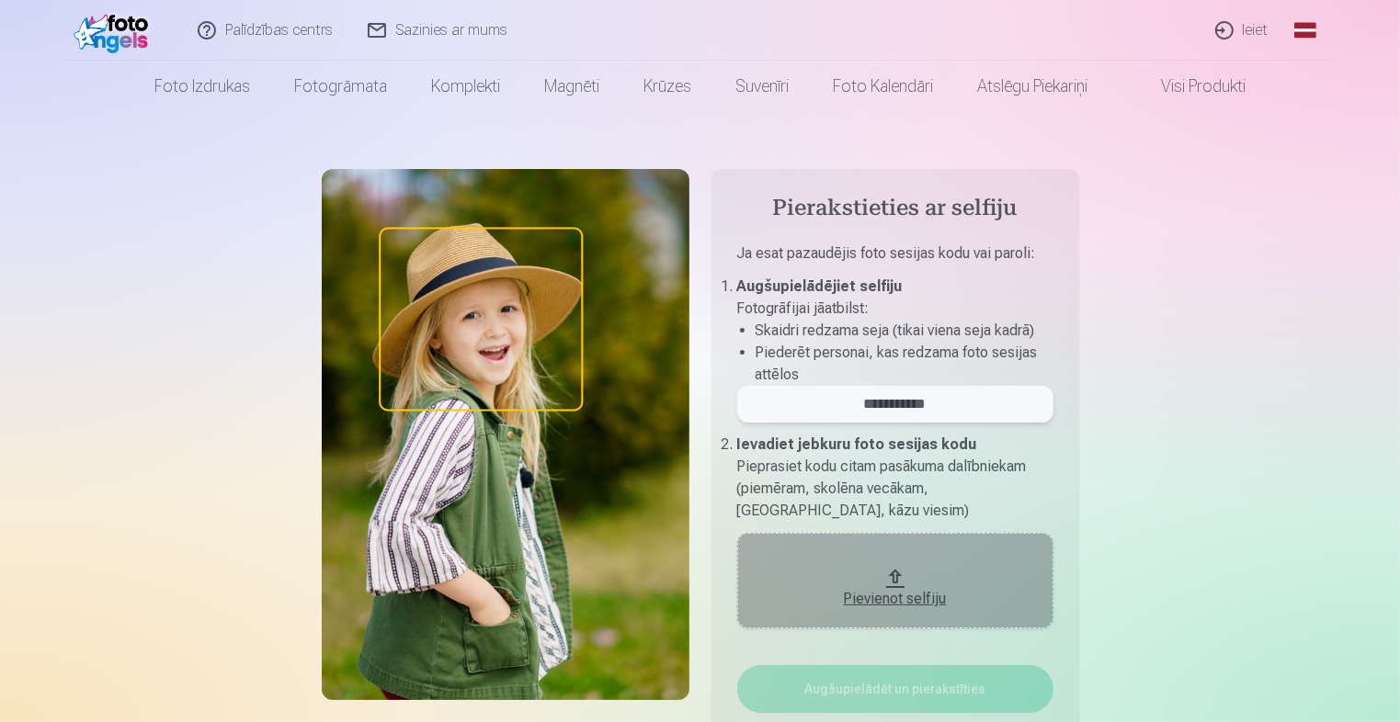
scroll to position [92, 0]
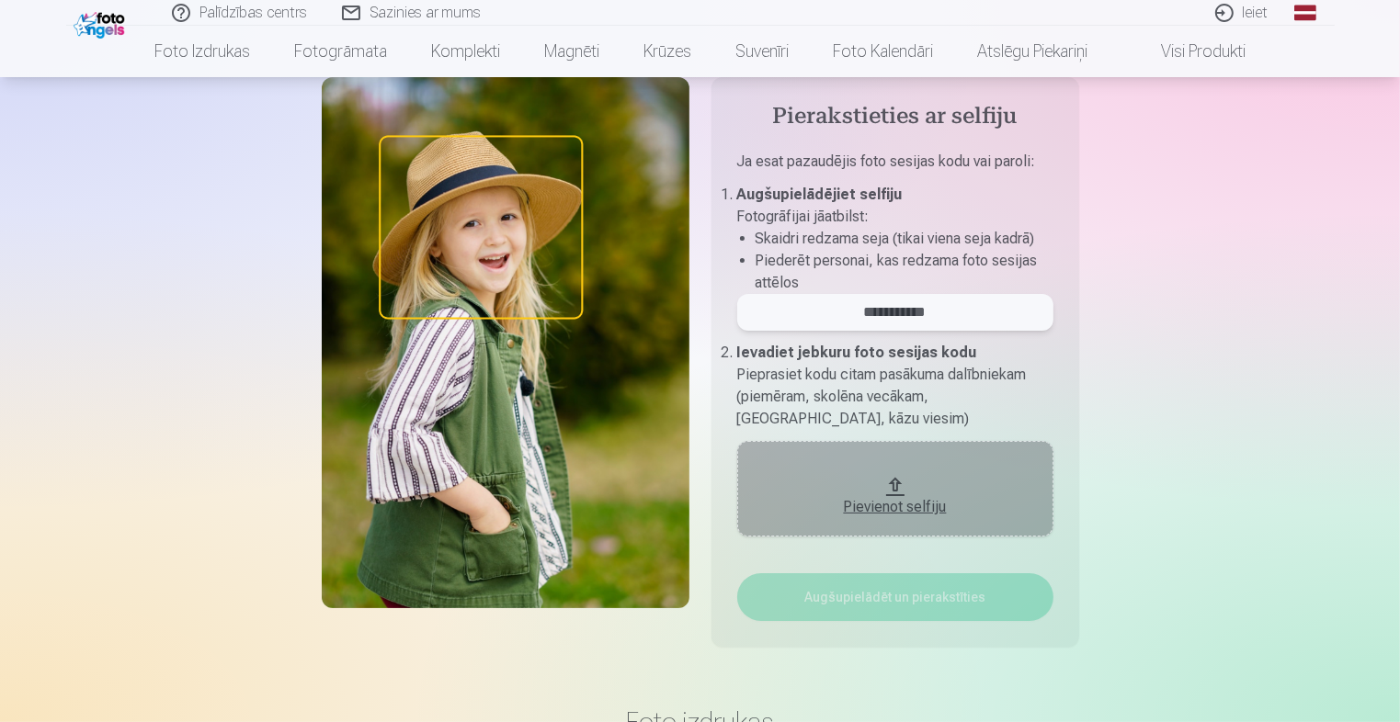
type input "**********"
click at [902, 509] on div "Pievienot selfiju" at bounding box center [894, 507] width 279 height 22
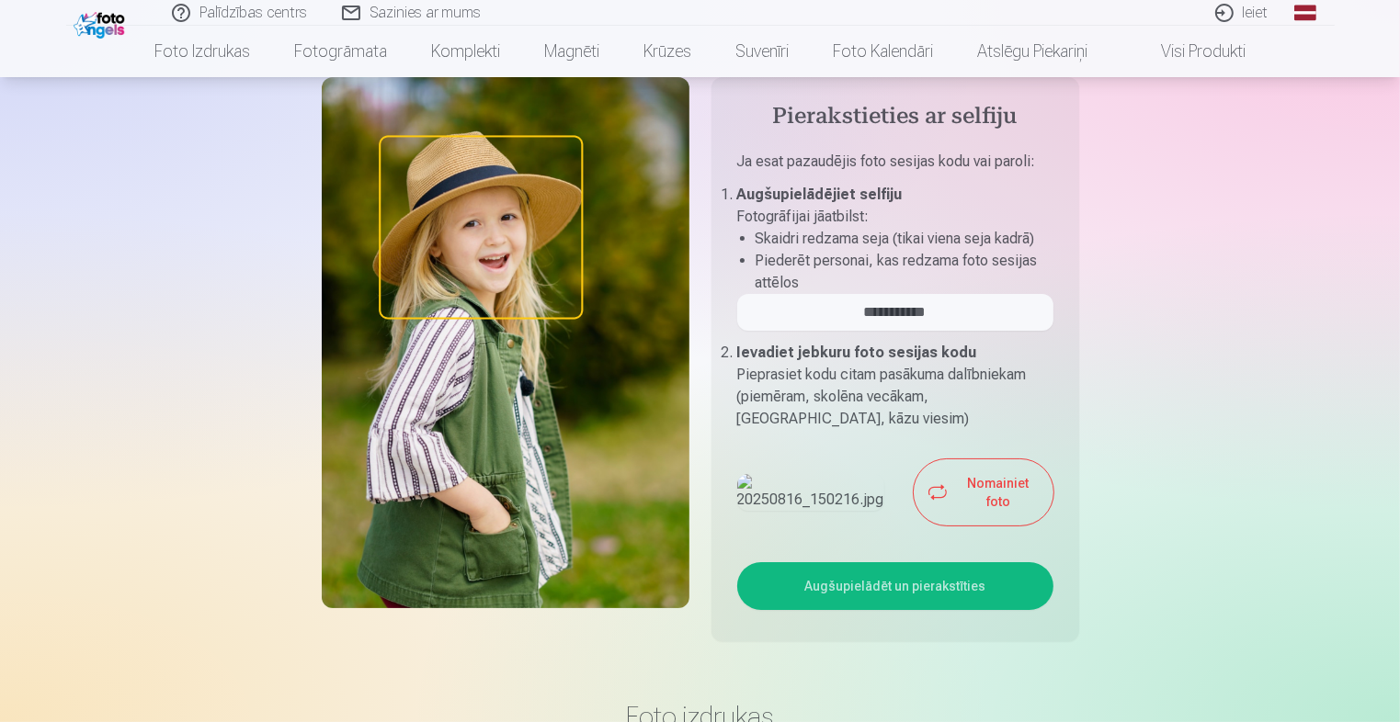
click at [869, 562] on button "Augšupielādēt un pierakstīties" at bounding box center [895, 586] width 316 height 48
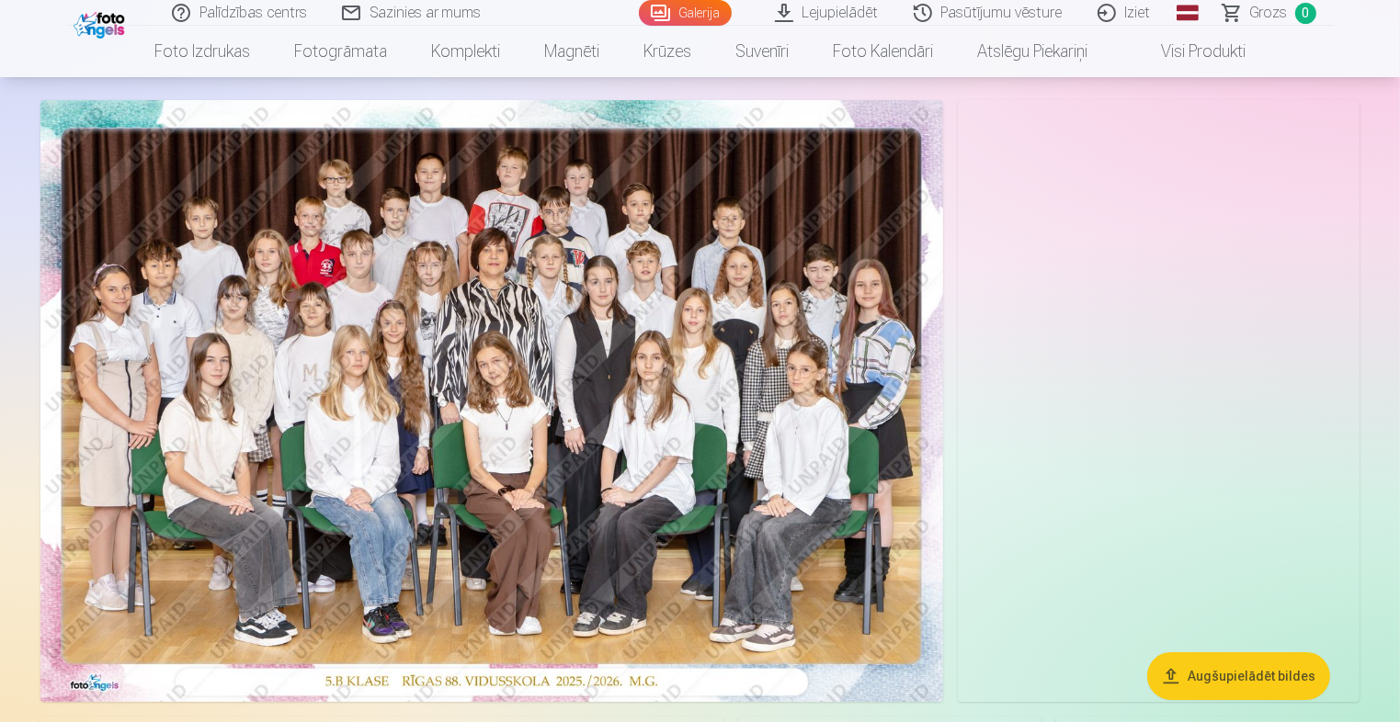
scroll to position [92, 0]
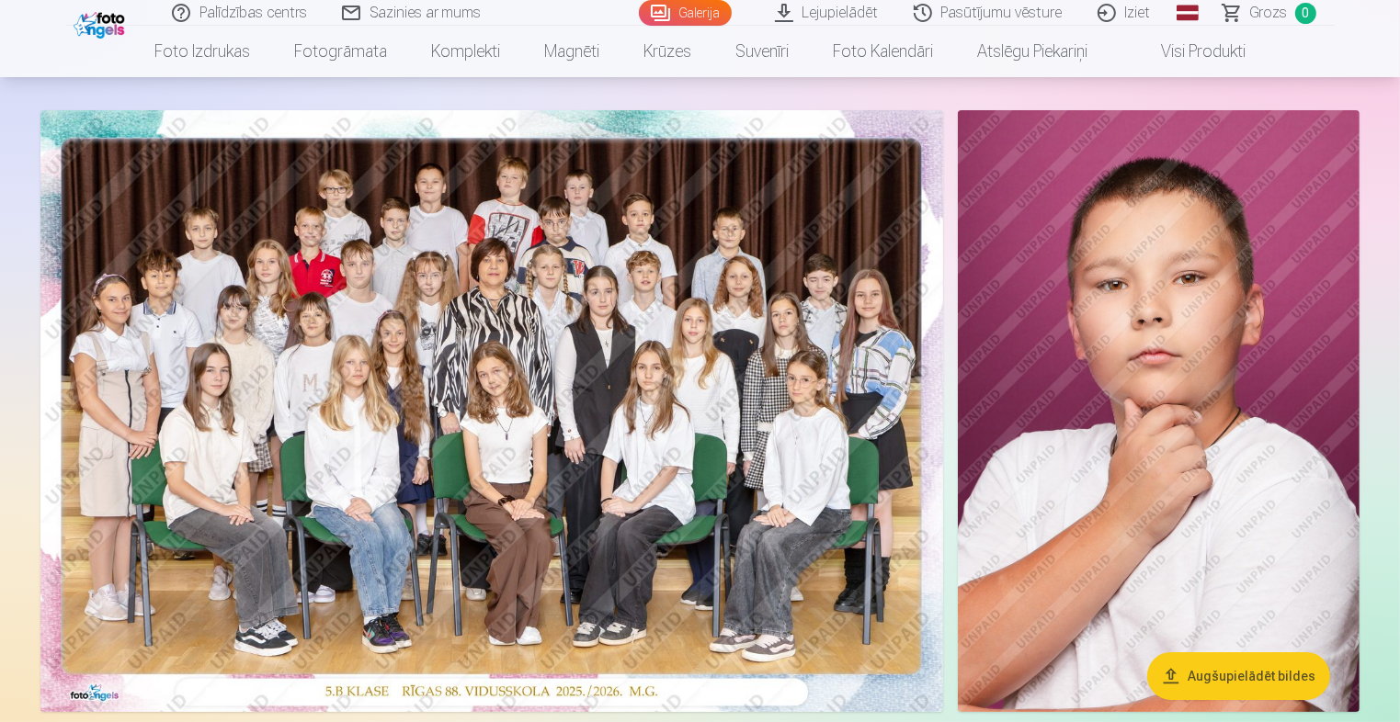
click at [1141, 14] on link "Iziet" at bounding box center [1125, 13] width 88 height 26
